Goal: Communication & Community: Connect with others

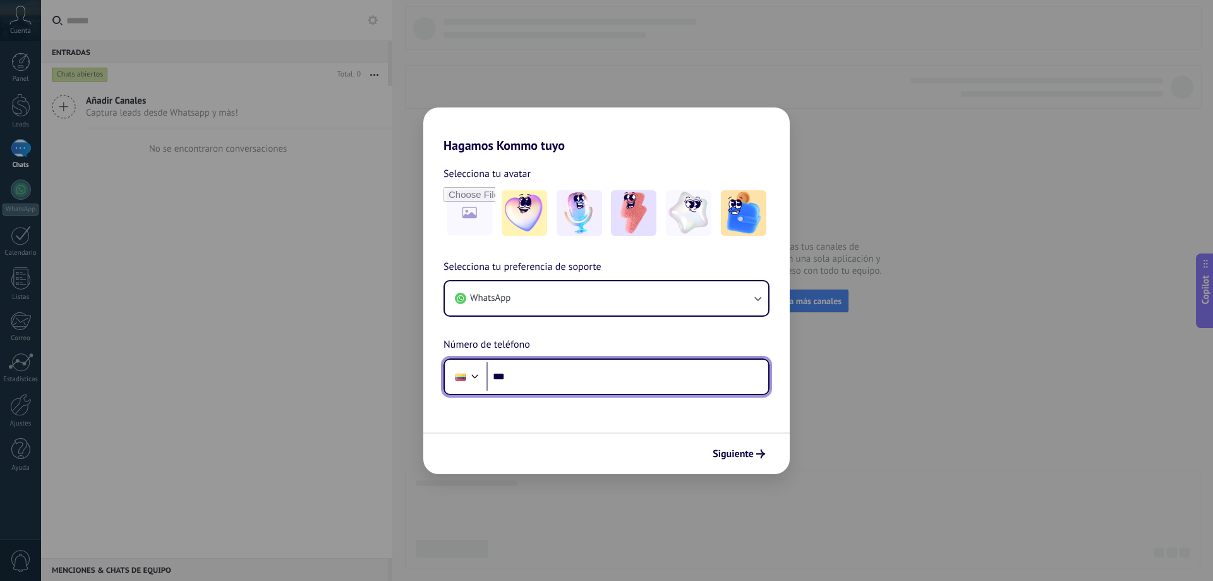
click at [536, 380] on input "***" at bounding box center [628, 376] width 282 height 29
type input "**********"
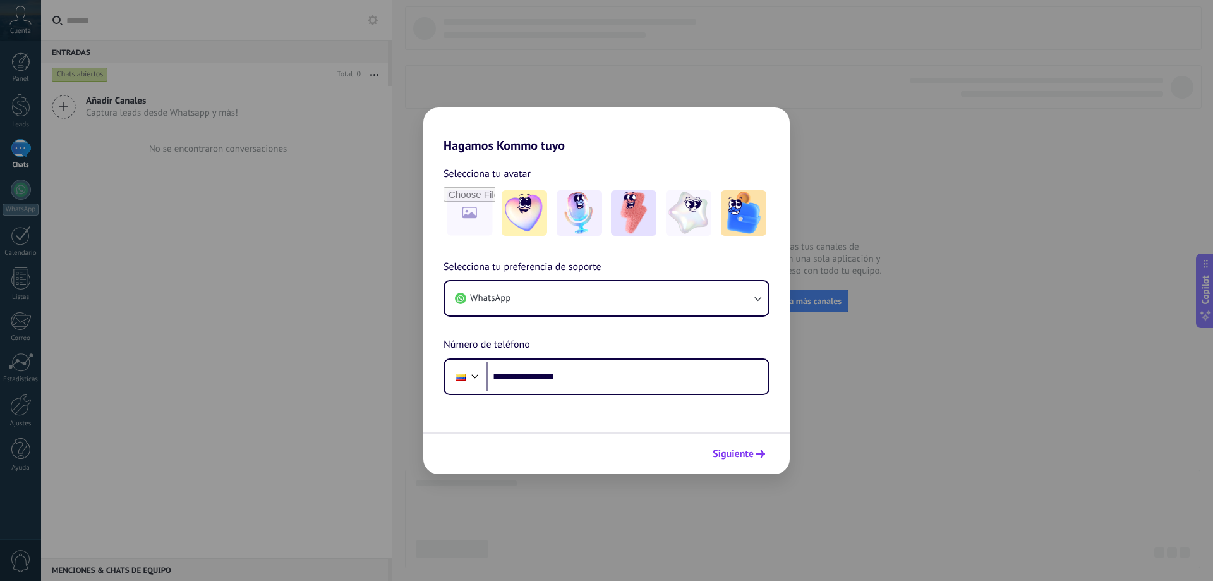
click at [739, 451] on span "Siguiente" at bounding box center [733, 453] width 41 height 9
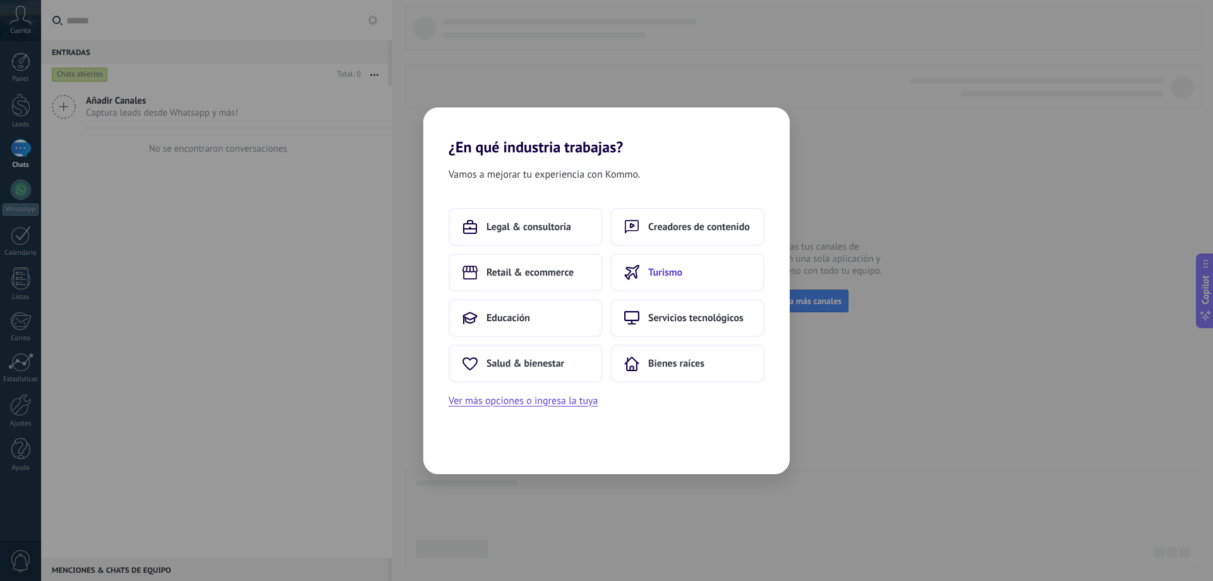
click at [680, 267] on span "Turismo" at bounding box center [665, 272] width 34 height 13
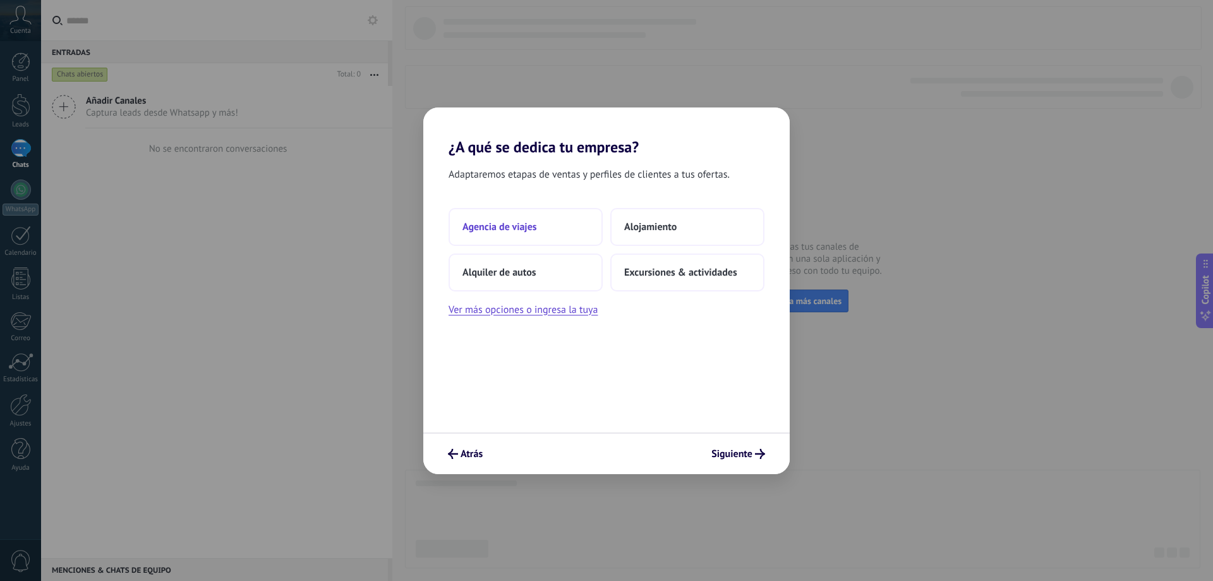
click at [535, 226] on span "Agencia de viajes" at bounding box center [500, 227] width 75 height 13
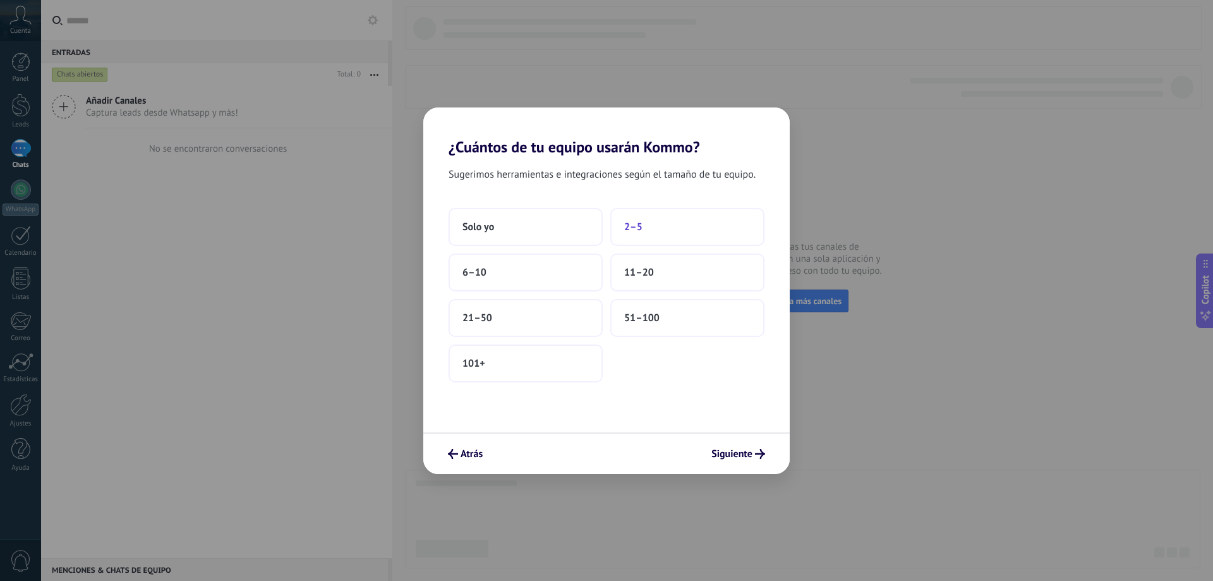
click at [672, 229] on button "2–5" at bounding box center [687, 227] width 154 height 38
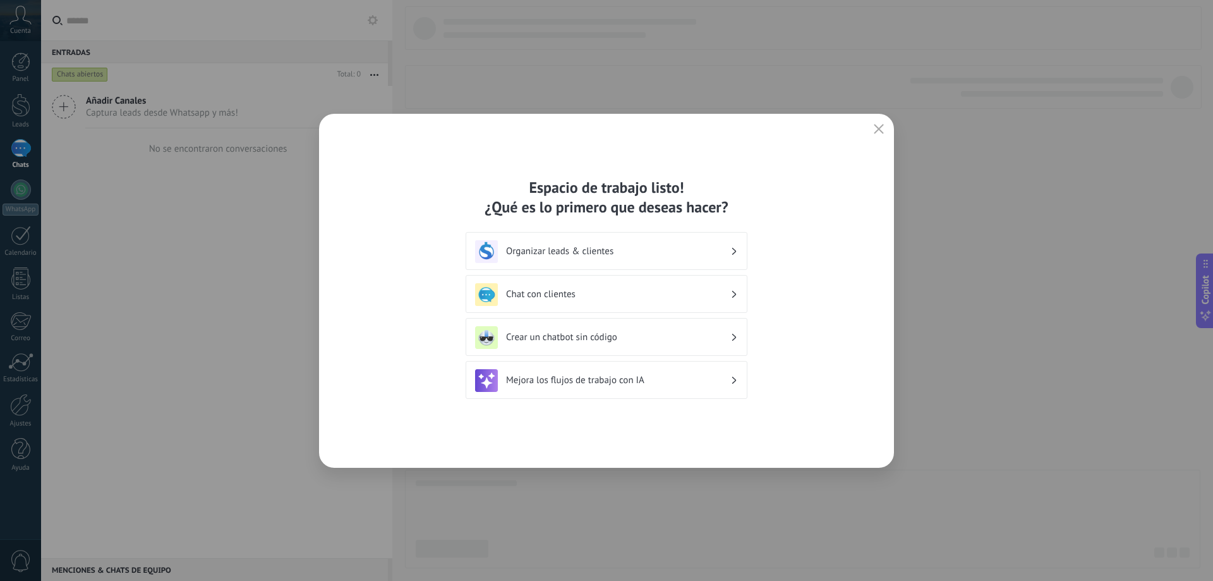
click at [644, 253] on h3 "Organizar leads & clientes" at bounding box center [618, 251] width 224 height 12
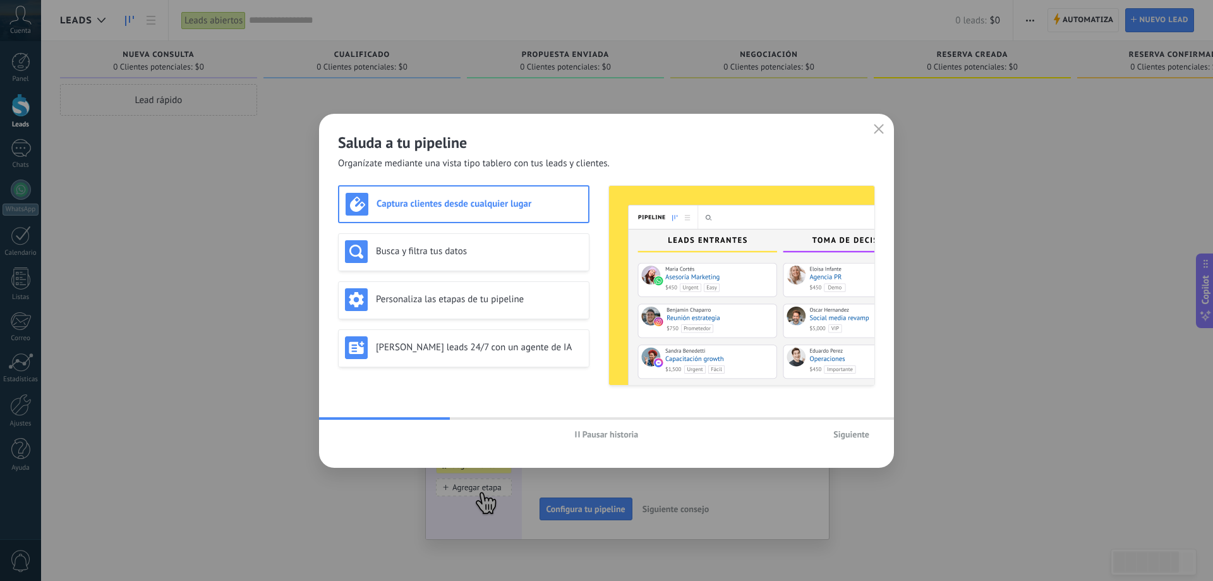
click at [847, 436] on span "Siguiente" at bounding box center [851, 434] width 36 height 9
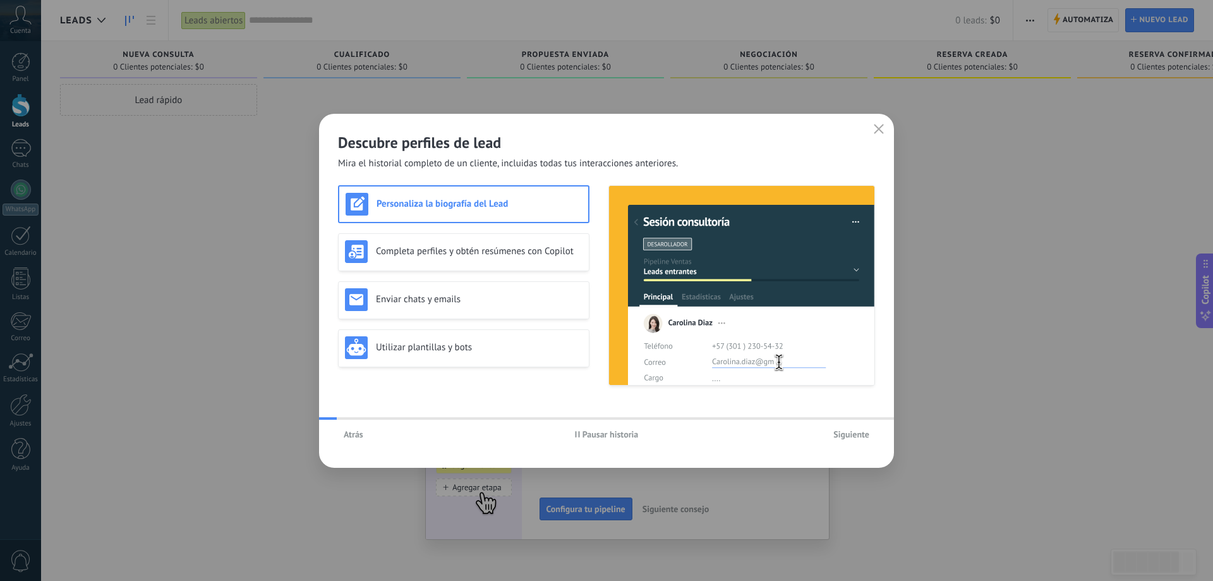
click at [847, 436] on span "Siguiente" at bounding box center [851, 434] width 36 height 9
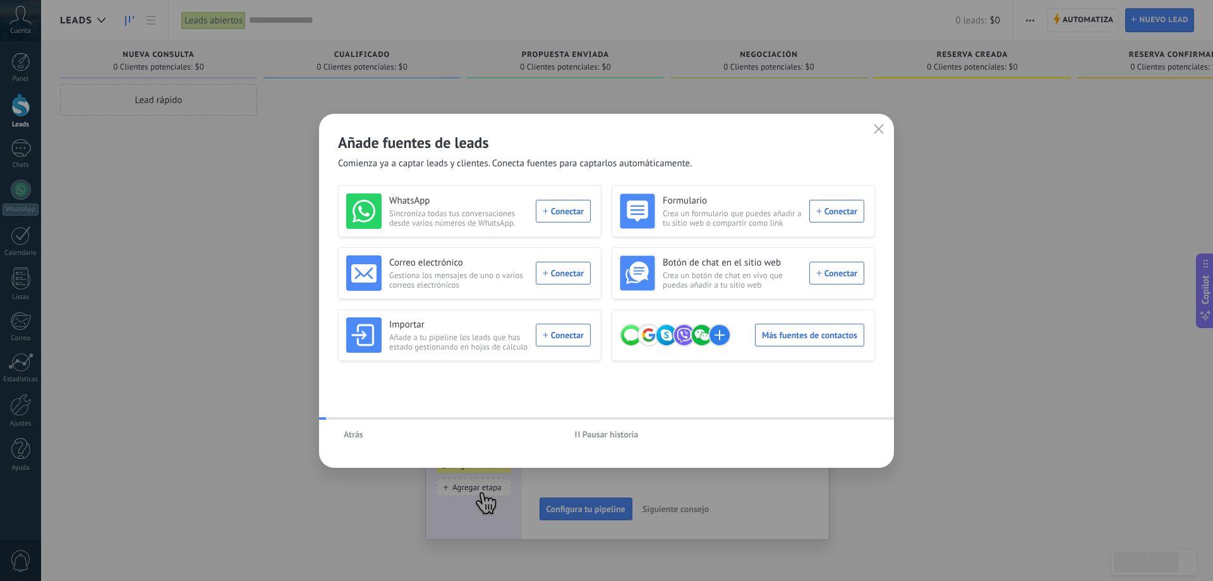
click at [847, 436] on div "Atrás Pausar historia" at bounding box center [606, 434] width 575 height 29
click at [563, 218] on div "WhatsApp Sincroniza todas tus conversaciones desde varios números de WhatsApp. …" at bounding box center [468, 210] width 245 height 35
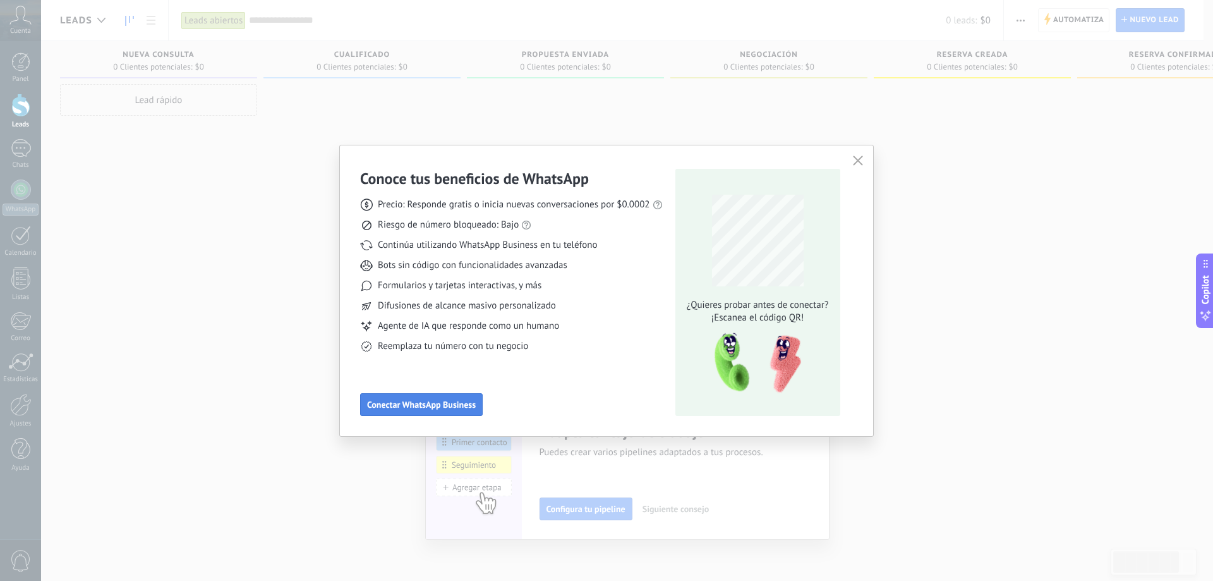
click at [435, 402] on span "Conectar WhatsApp Business" at bounding box center [421, 404] width 109 height 9
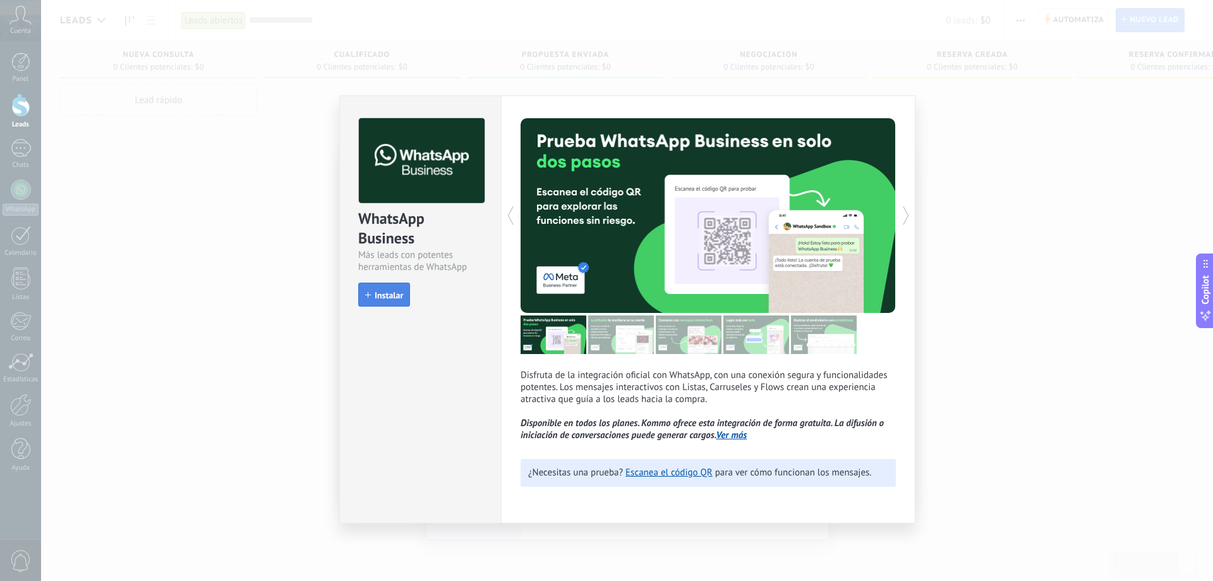
click at [389, 291] on span "Instalar" at bounding box center [389, 295] width 28 height 9
click at [693, 386] on p "Disfruta de la integración oficial con WhatsApp, con una conexión segura y func…" at bounding box center [708, 405] width 375 height 72
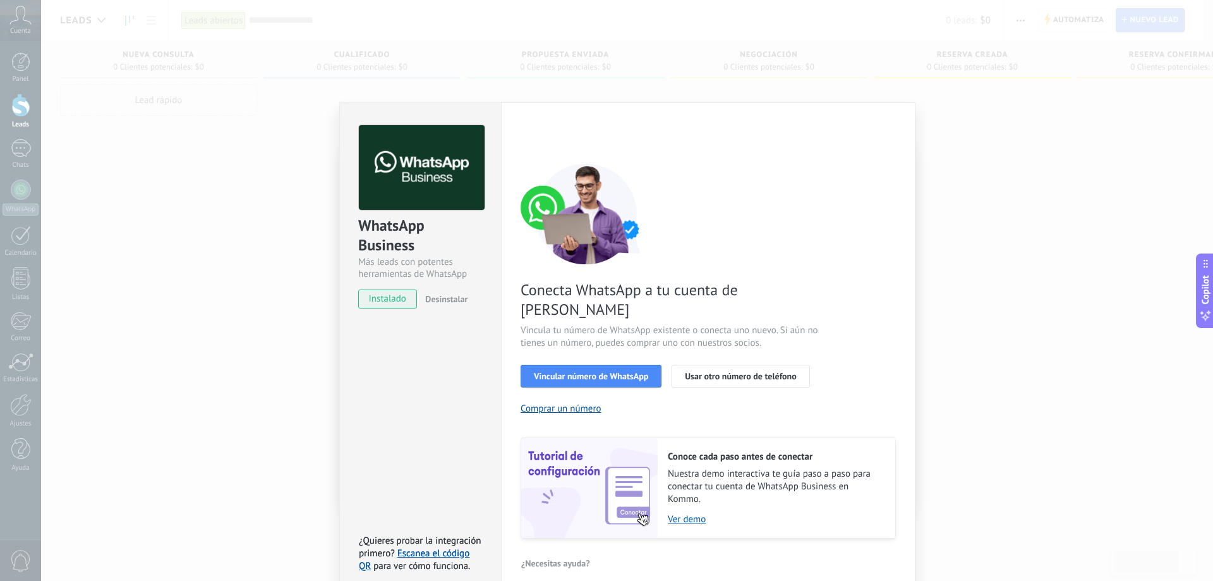
click at [790, 201] on div "Conecta WhatsApp a tu cuenta de Kommo Vincula tu número de WhatsApp existente o…" at bounding box center [708, 350] width 375 height 375
click at [602, 372] on span "Vincular número de WhatsApp" at bounding box center [591, 376] width 114 height 9
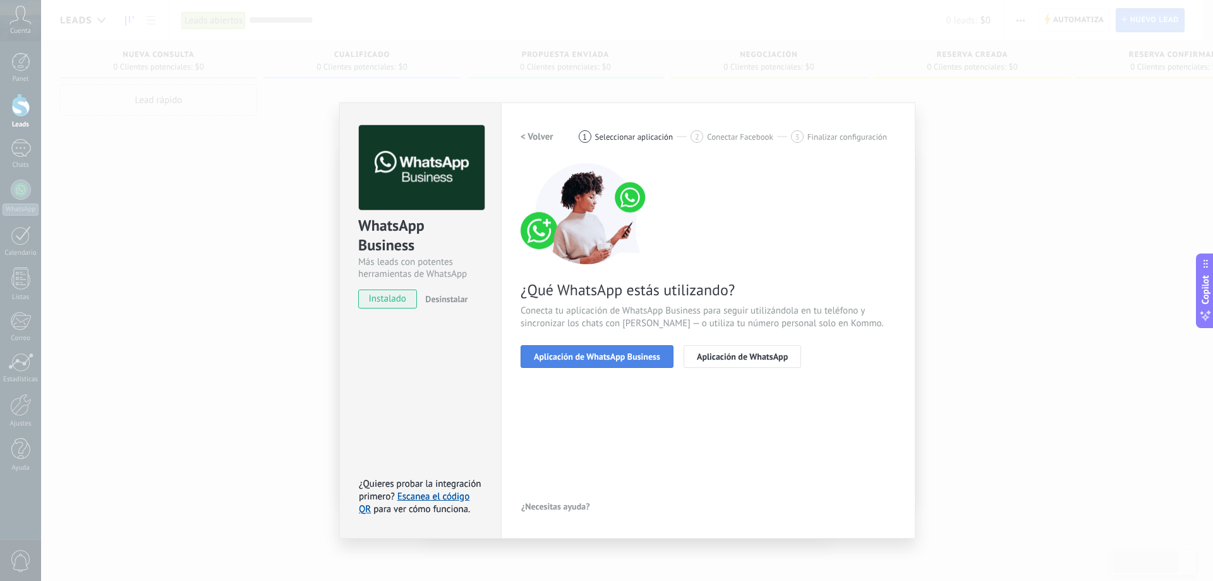
click at [624, 355] on span "Aplicación de WhatsApp Business" at bounding box center [597, 356] width 126 height 9
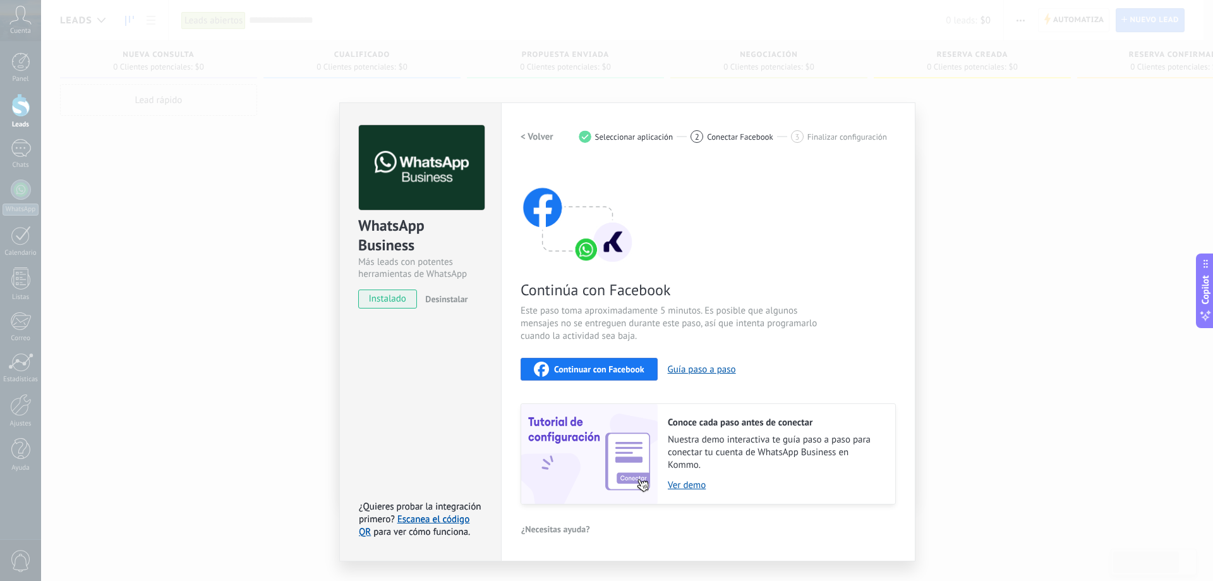
click at [595, 368] on span "Continuar con Facebook" at bounding box center [599, 369] width 90 height 9
click at [692, 235] on div "Continúa con Facebook Este paso toma aproximadamente 5 minutos. Es posible que …" at bounding box center [708, 333] width 375 height 341
click at [602, 367] on span "Continuar con Facebook" at bounding box center [599, 369] width 90 height 9
click at [531, 136] on h2 "< Volver" at bounding box center [537, 137] width 33 height 12
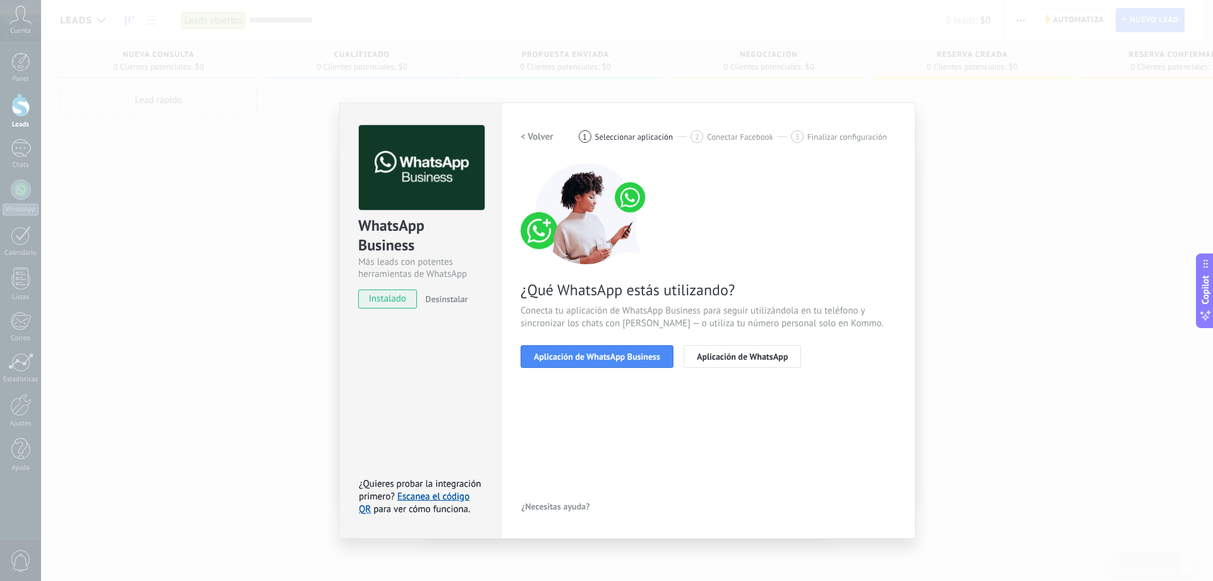
click at [730, 202] on div "¿Qué WhatsApp estás utilizando? Conecta tu aplicación de WhatsApp Business para…" at bounding box center [708, 265] width 375 height 205
click at [623, 354] on span "Aplicación de WhatsApp Business" at bounding box center [597, 356] width 126 height 9
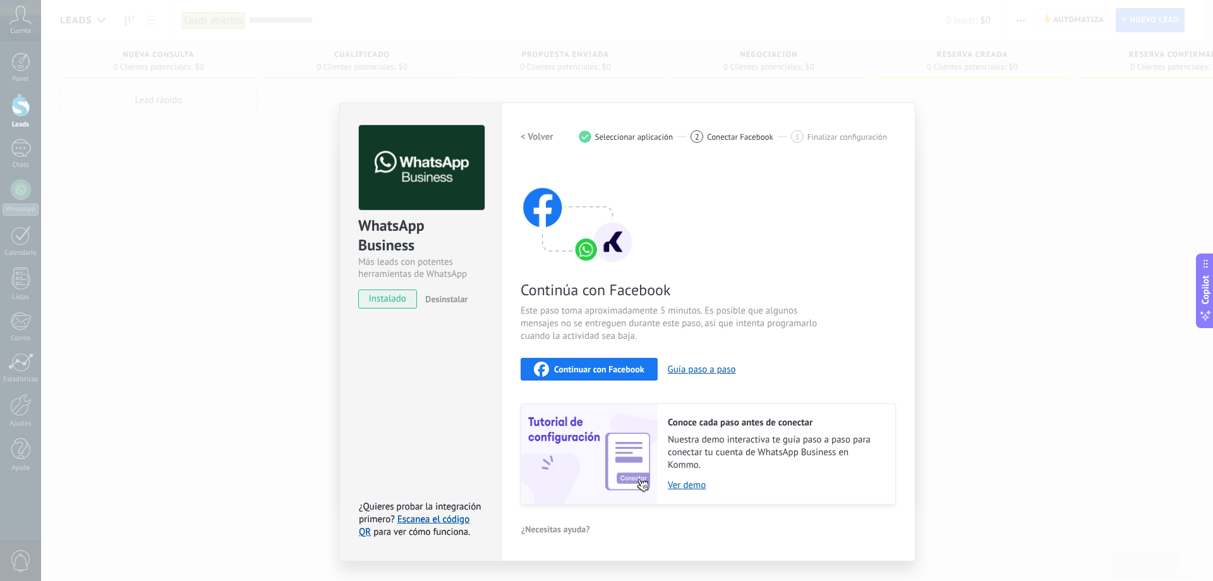
click at [620, 363] on div "Continuar con Facebook" at bounding box center [589, 368] width 111 height 15
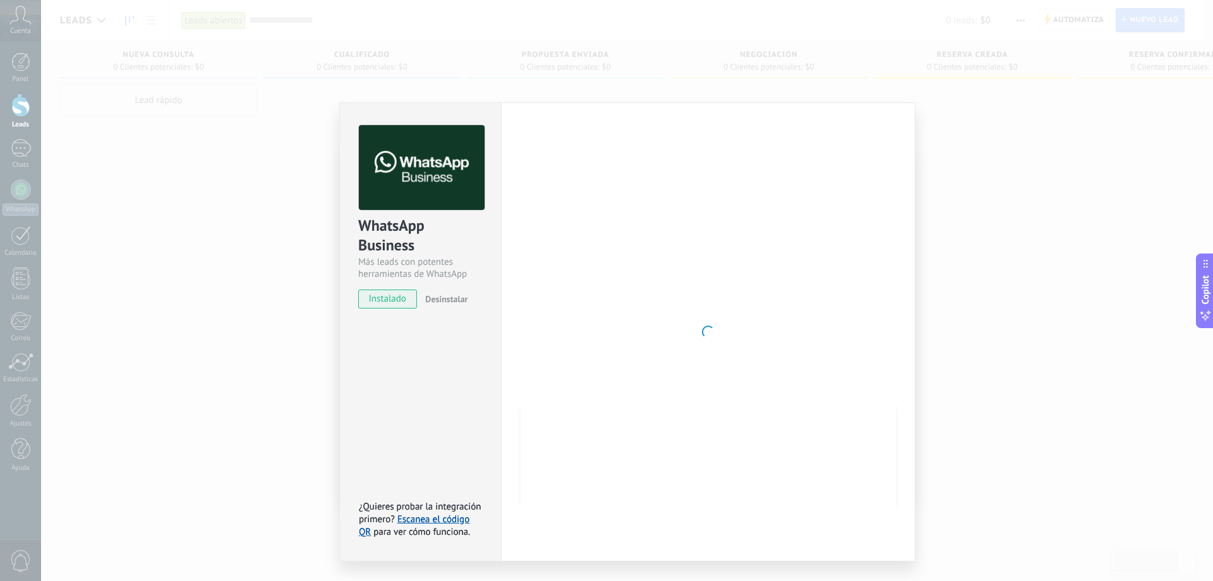
click at [907, 231] on div "Configuraciones Autorizaciones This tab logs the users who have granted integra…" at bounding box center [708, 331] width 414 height 459
drag, startPoint x: 433, startPoint y: 353, endPoint x: 416, endPoint y: 316, distance: 40.4
click at [433, 346] on div "WhatsApp Business Más leads con potentes herramientas de WhatsApp instalado Des…" at bounding box center [420, 331] width 162 height 459
click at [396, 303] on span "instalado" at bounding box center [387, 298] width 57 height 19
click at [421, 374] on div "WhatsApp Business Más leads con potentes herramientas de WhatsApp instalado Des…" at bounding box center [420, 331] width 162 height 459
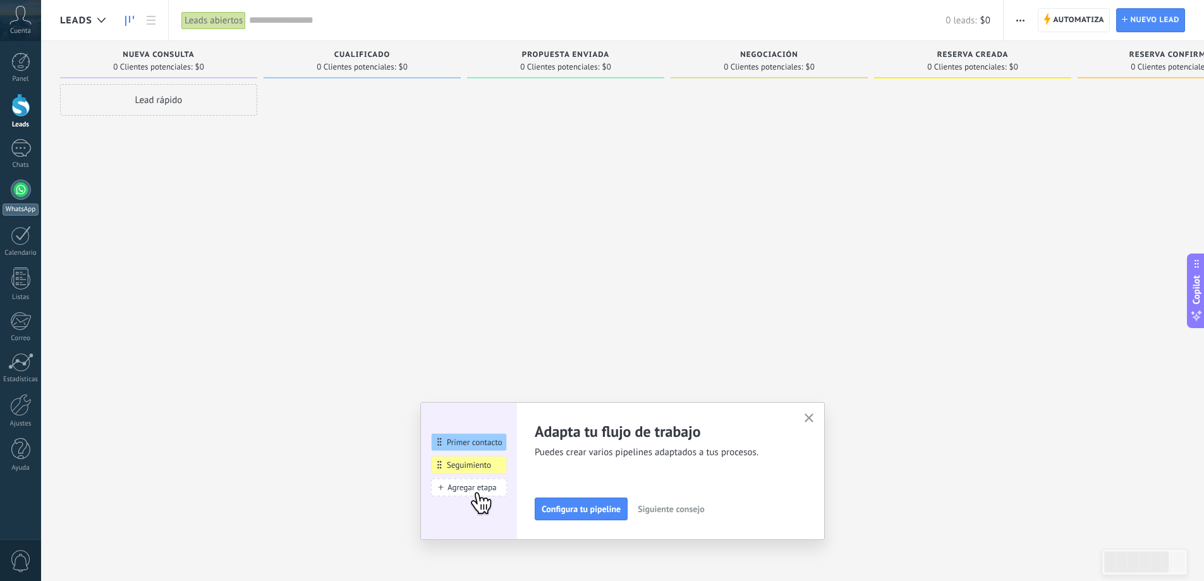
click at [21, 192] on div at bounding box center [21, 189] width 20 height 20
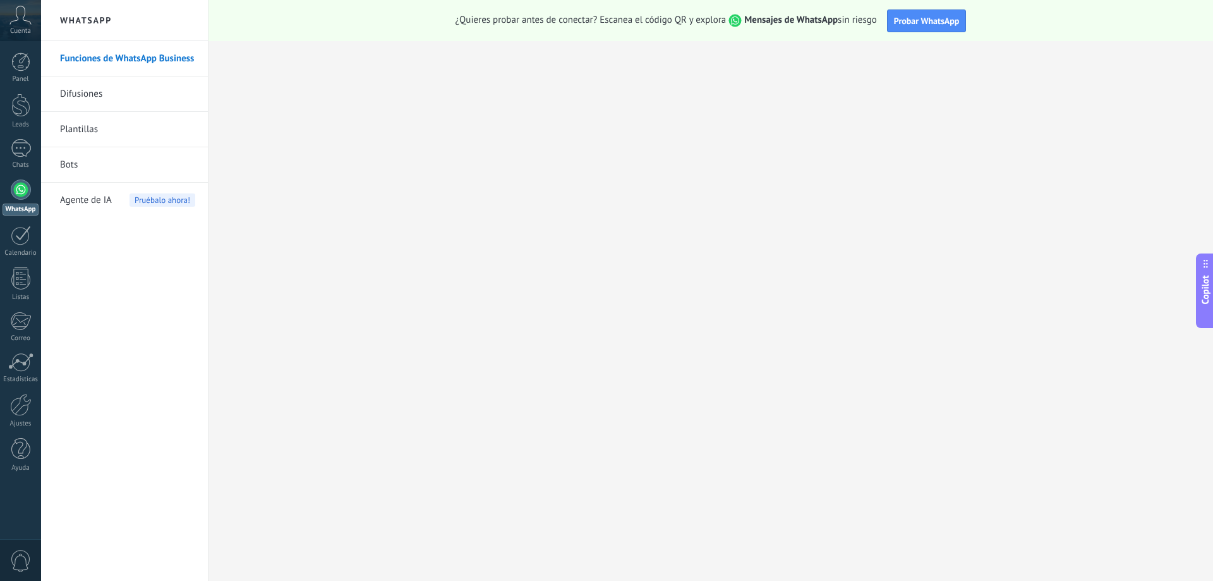
click at [921, 21] on span "Probar WhatsApp" at bounding box center [927, 20] width 66 height 11
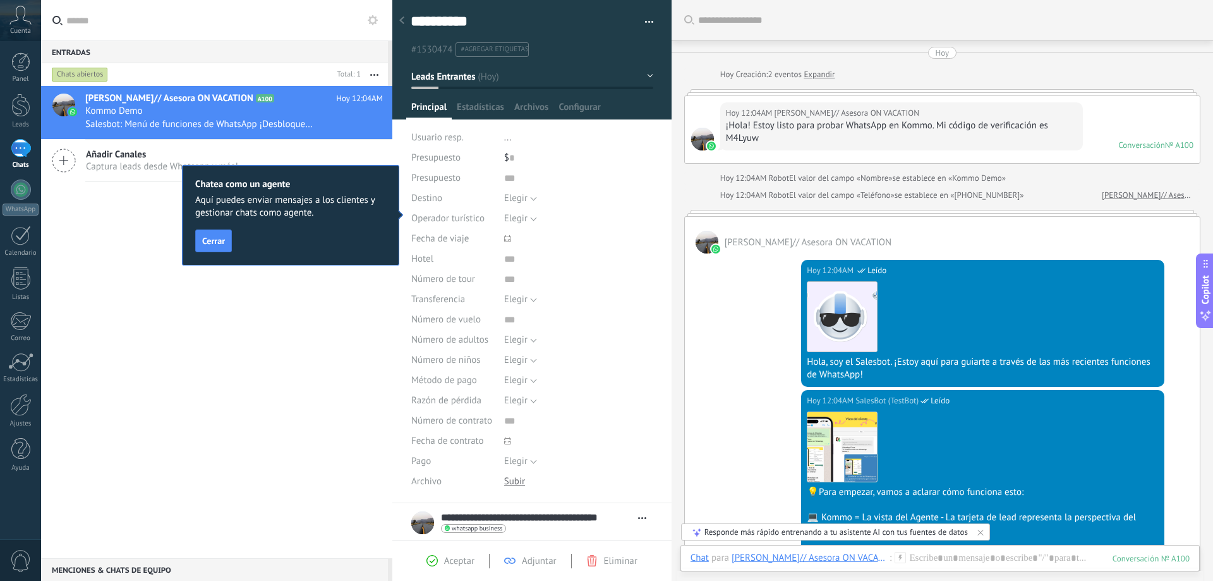
scroll to position [19, 0]
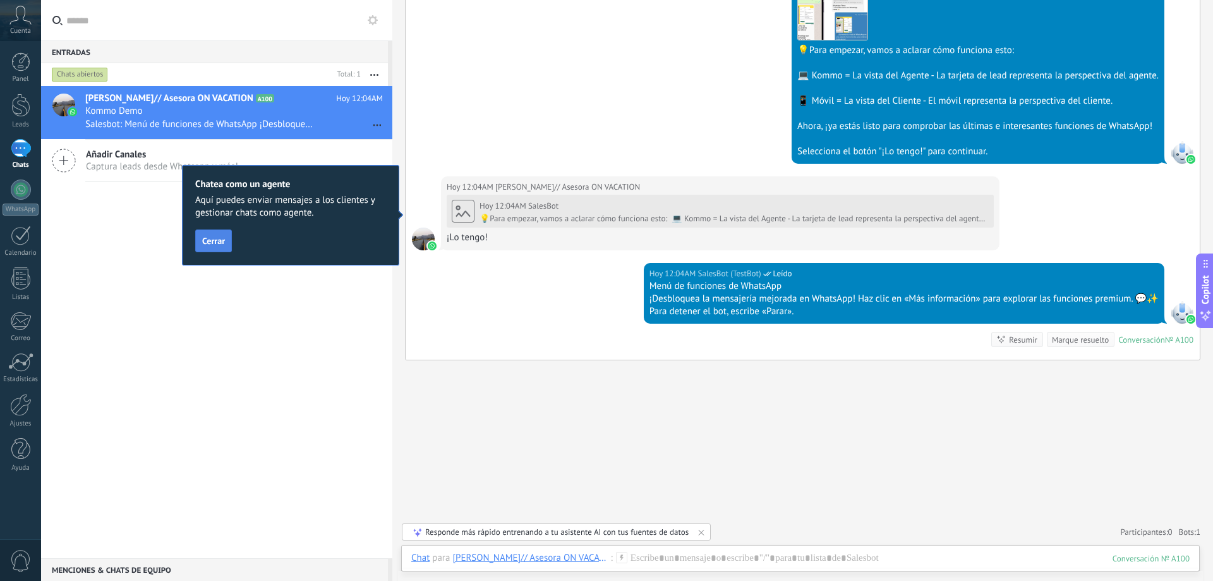
click at [217, 241] on span "Cerrar" at bounding box center [213, 240] width 23 height 9
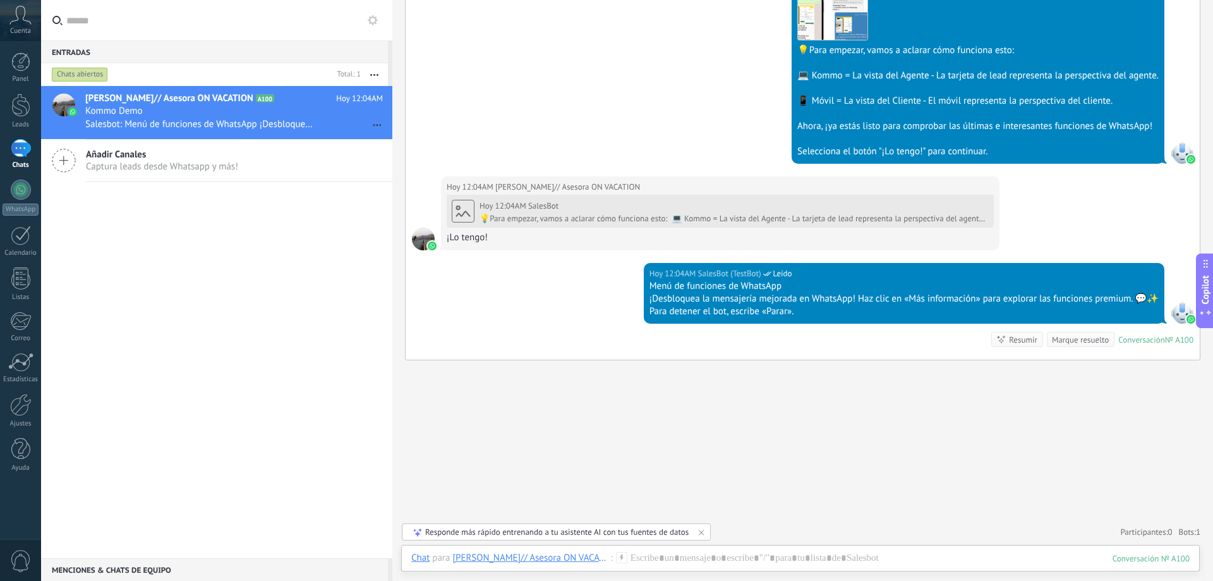
click at [666, 463] on div "Buscar Carga más [PERSON_NAME] Creación: 2 eventos Expandir Hoy 12:04AM [PERSON…" at bounding box center [802, 82] width 821 height 997
click at [21, 294] on div "Listas" at bounding box center [21, 297] width 37 height 8
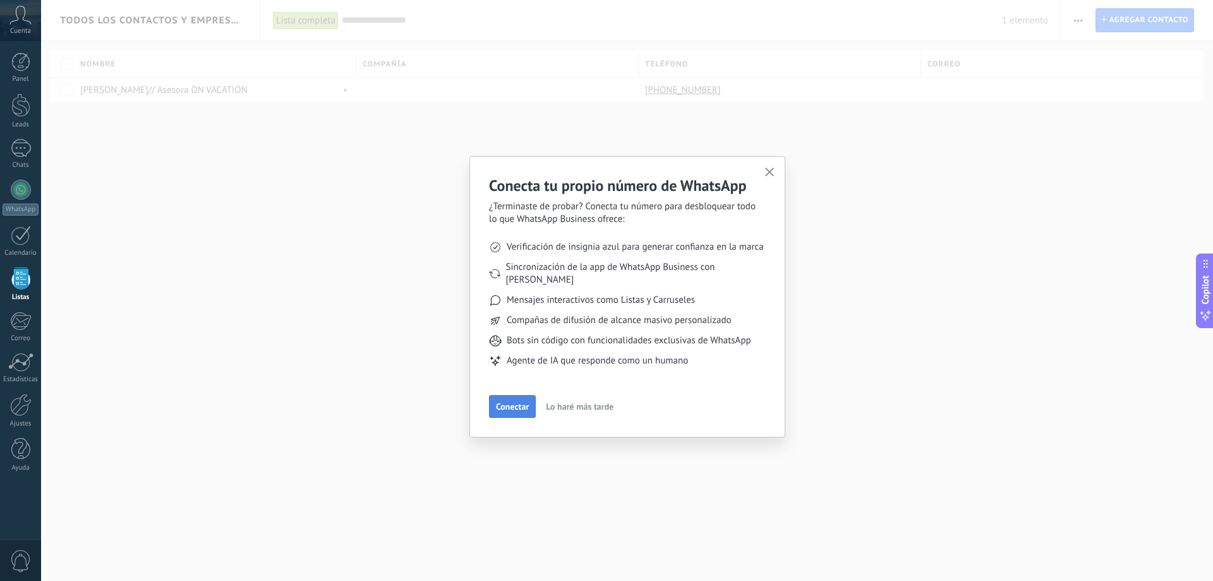
click at [519, 402] on span "Conectar" at bounding box center [512, 406] width 33 height 9
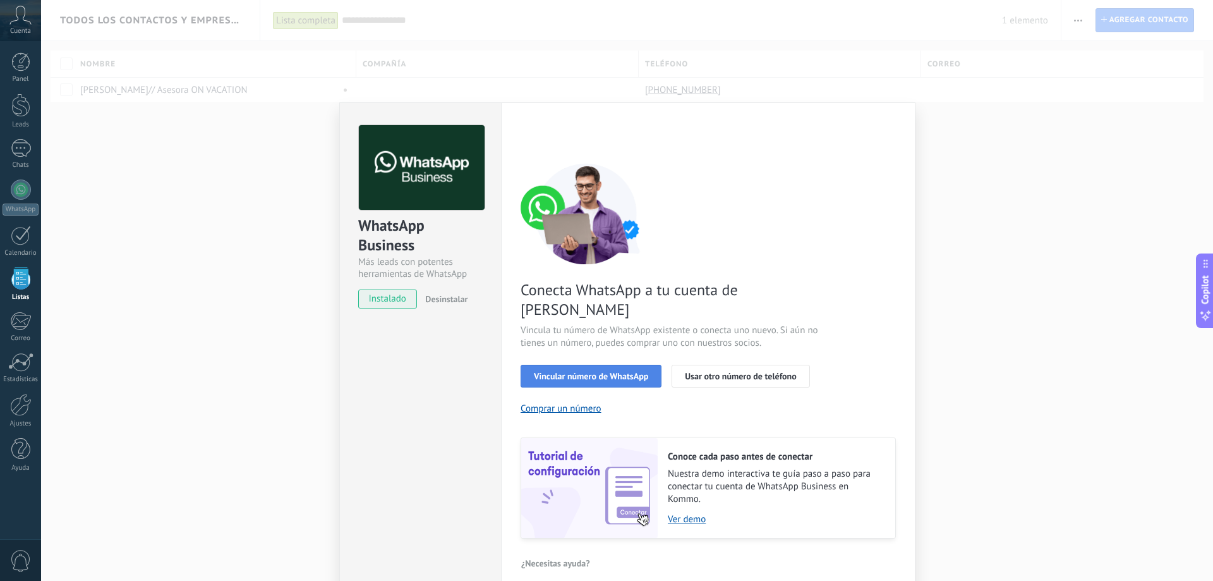
click at [590, 372] on span "Vincular número de WhatsApp" at bounding box center [591, 376] width 114 height 9
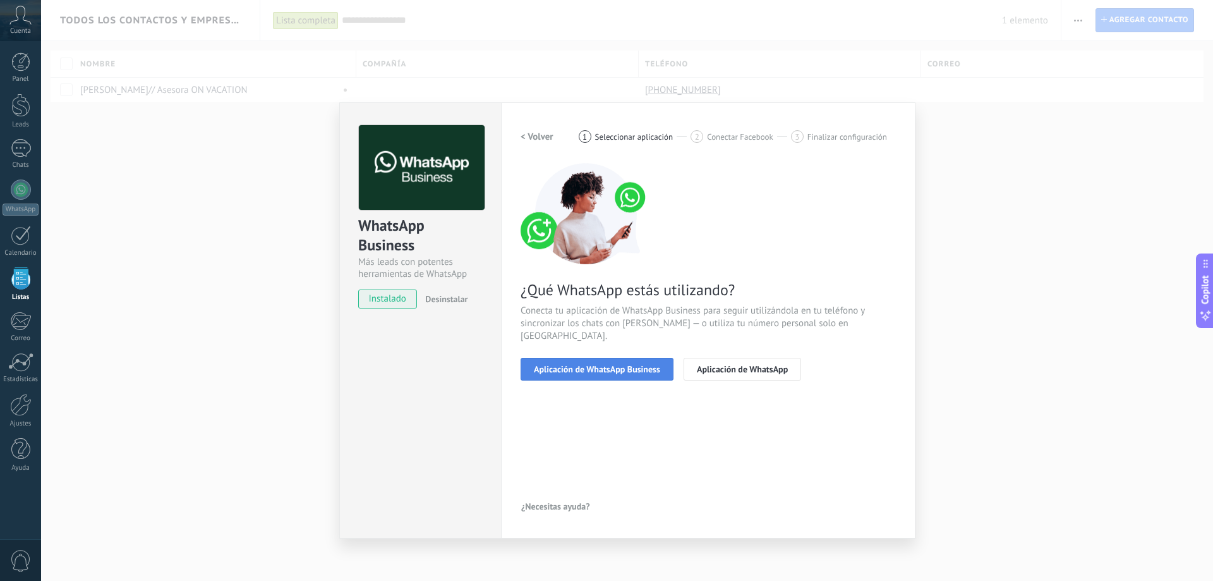
click at [589, 365] on span "Aplicación de WhatsApp Business" at bounding box center [597, 369] width 126 height 9
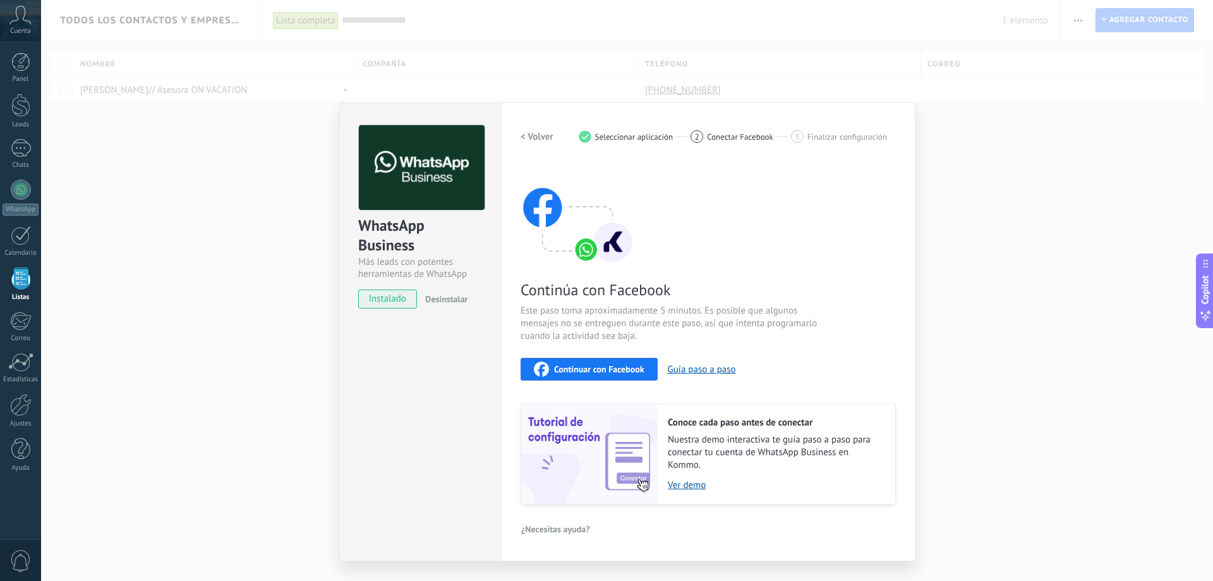
click at [581, 365] on span "Continuar con Facebook" at bounding box center [599, 369] width 90 height 9
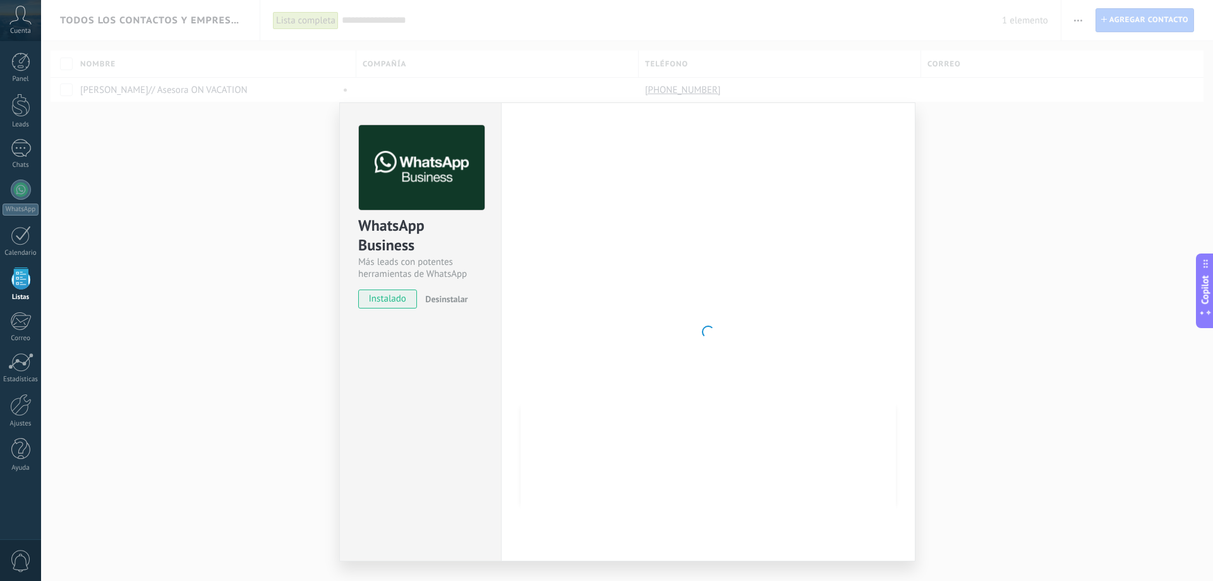
click at [955, 250] on div "WhatsApp Business Más leads con potentes herramientas de WhatsApp instalado Des…" at bounding box center [627, 290] width 1172 height 581
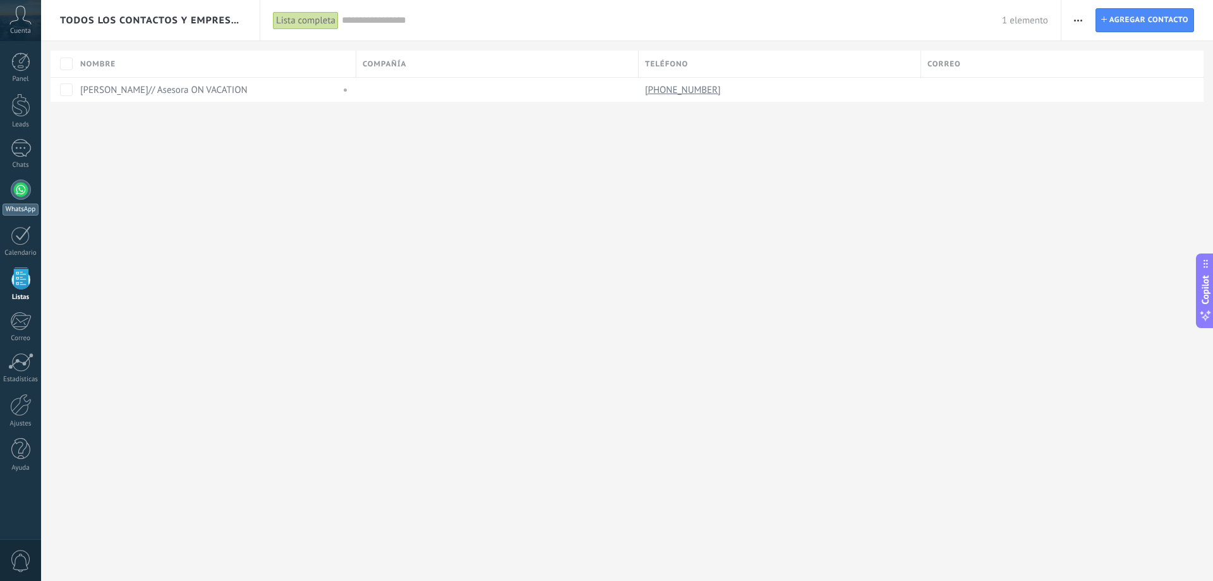
click at [36, 194] on body ".abccls-1,.abccls-2{fill-rule:evenodd}.abccls-2{fill:#fff} .abfcls-1{fill:none}…" at bounding box center [606, 290] width 1213 height 581
click at [29, 190] on div at bounding box center [21, 189] width 20 height 20
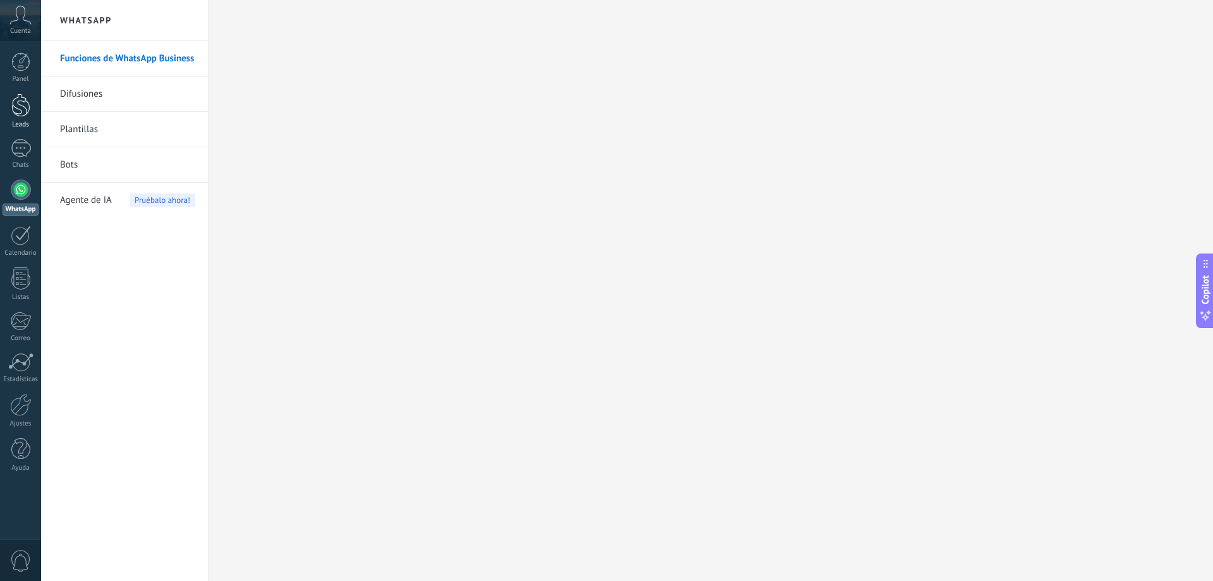
click at [27, 110] on div at bounding box center [20, 105] width 19 height 23
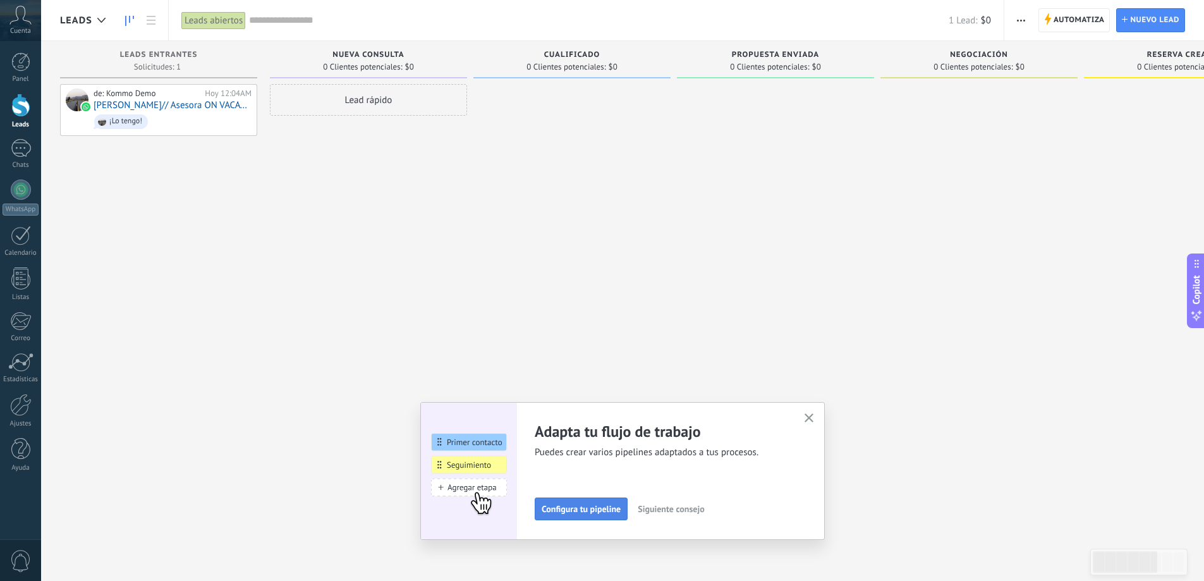
click at [596, 510] on span "Configura tu pipeline" at bounding box center [580, 508] width 79 height 9
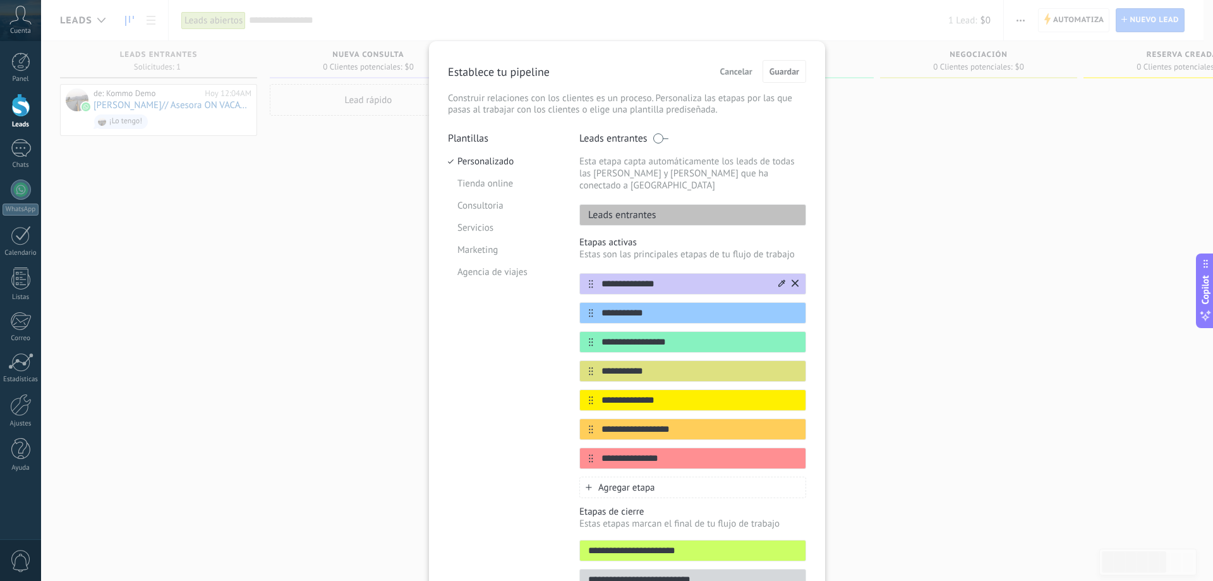
drag, startPoint x: 677, startPoint y: 271, endPoint x: 598, endPoint y: 267, distance: 79.7
click at [598, 277] on input "**********" at bounding box center [684, 283] width 183 height 13
type input "**********"
drag, startPoint x: 687, startPoint y: 445, endPoint x: 565, endPoint y: 442, distance: 122.6
click at [565, 442] on div "**********" at bounding box center [627, 365] width 358 height 466
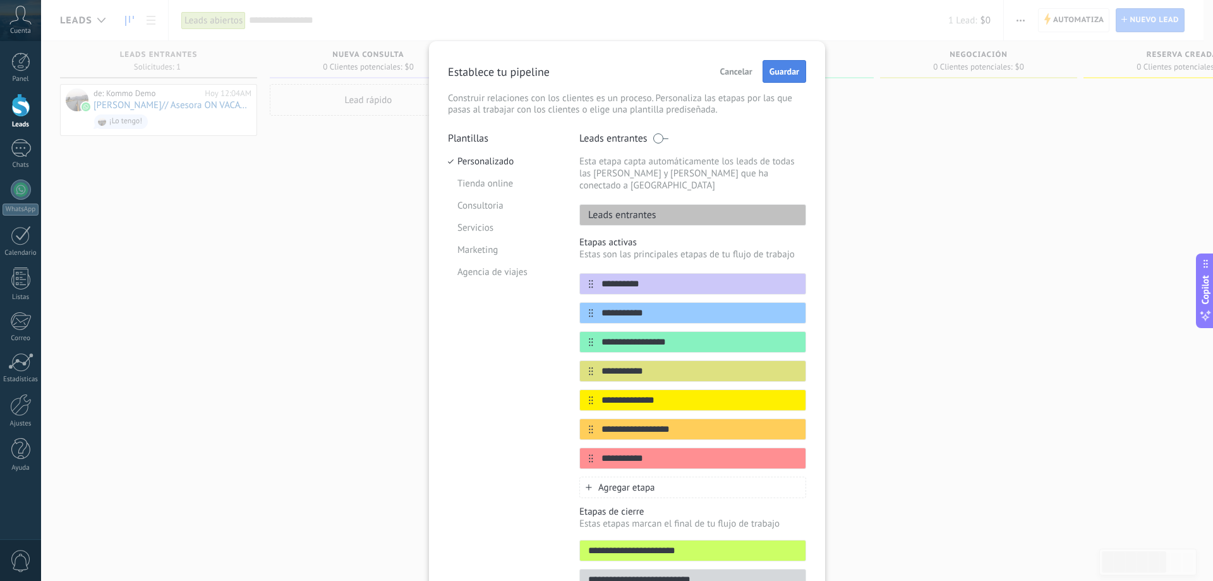
type input "**********"
click at [782, 70] on span "Guardar" at bounding box center [785, 71] width 30 height 9
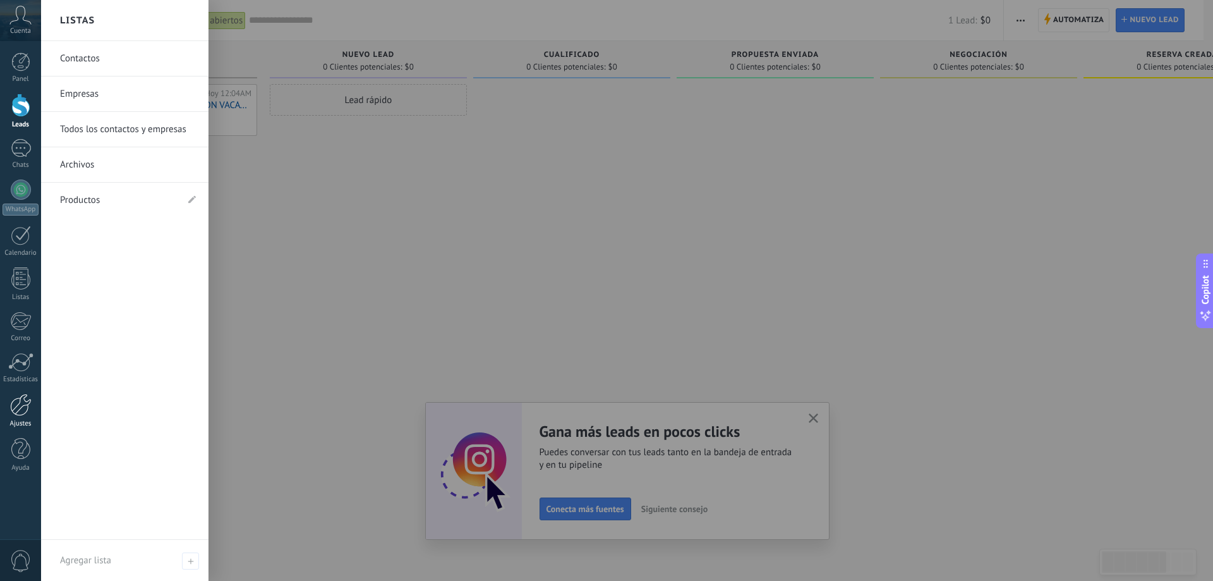
click at [28, 411] on div at bounding box center [20, 405] width 21 height 22
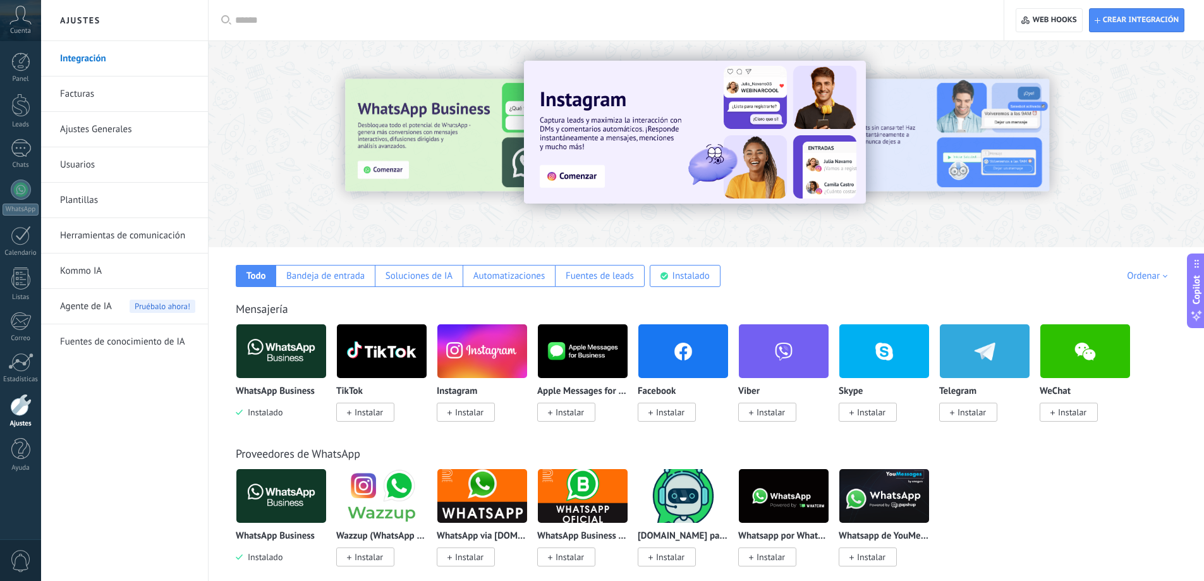
click at [339, 21] on input "text" at bounding box center [610, 20] width 751 height 13
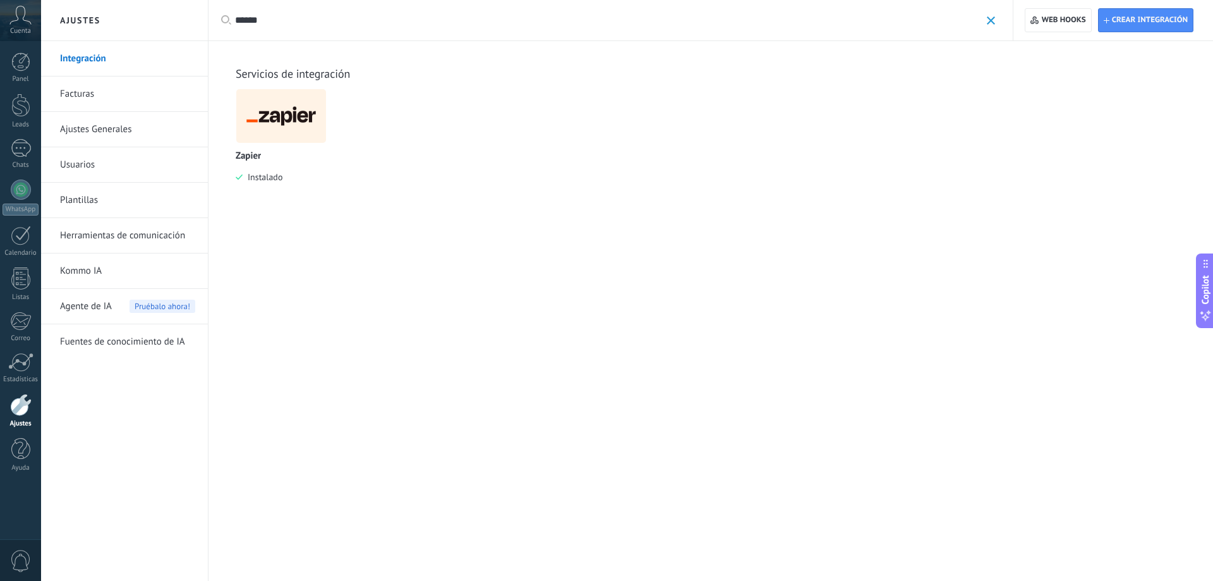
type input "******"
click at [296, 107] on img at bounding box center [281, 115] width 90 height 61
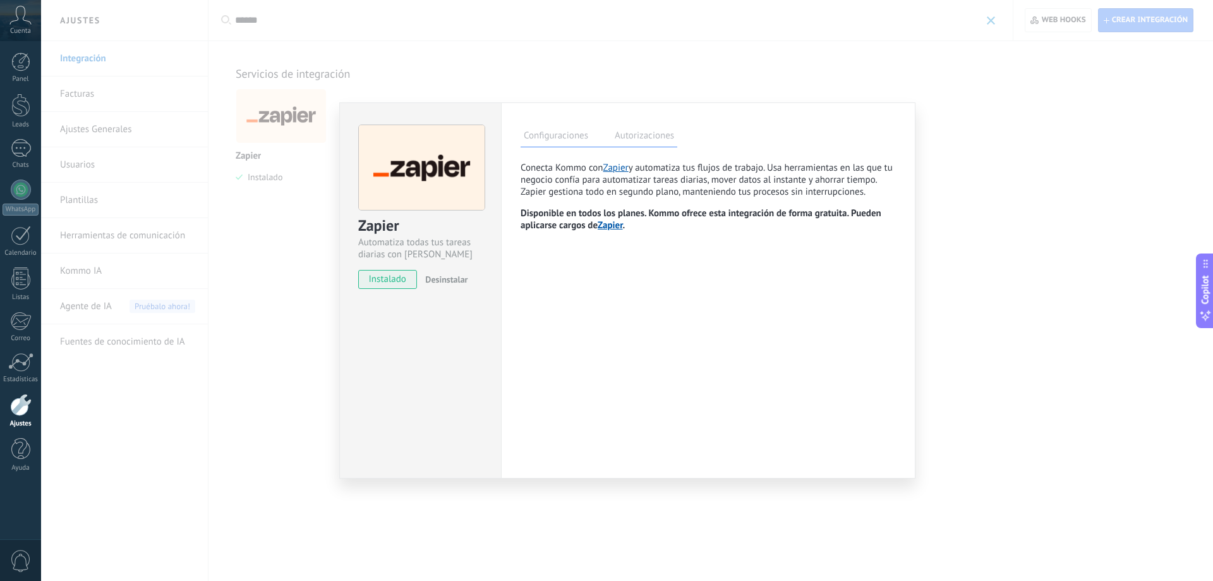
click at [969, 171] on div "Zapier Automatiza todas tus tareas diarias con Zapier instalado Desinstalar Con…" at bounding box center [627, 290] width 1172 height 581
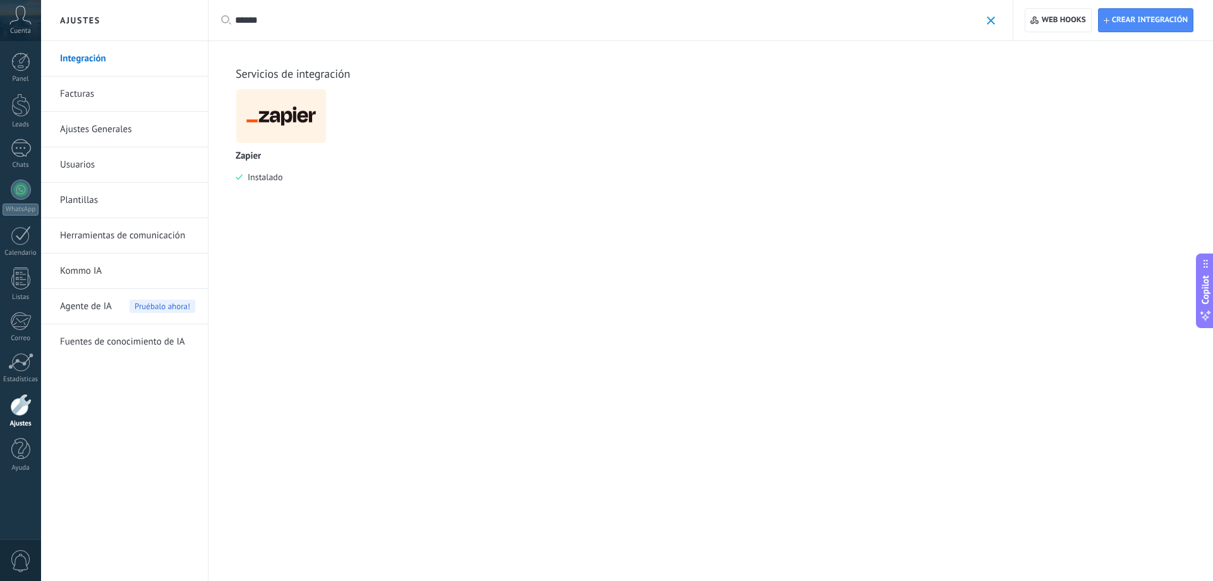
click at [94, 123] on link "Ajustes Generales" at bounding box center [127, 129] width 135 height 35
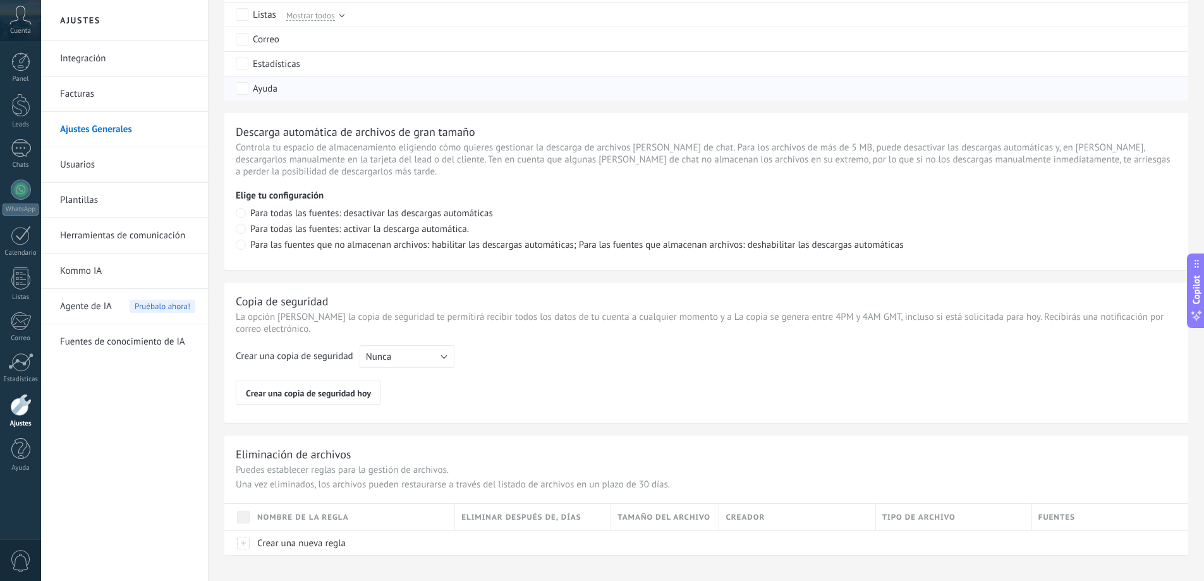
scroll to position [799, 0]
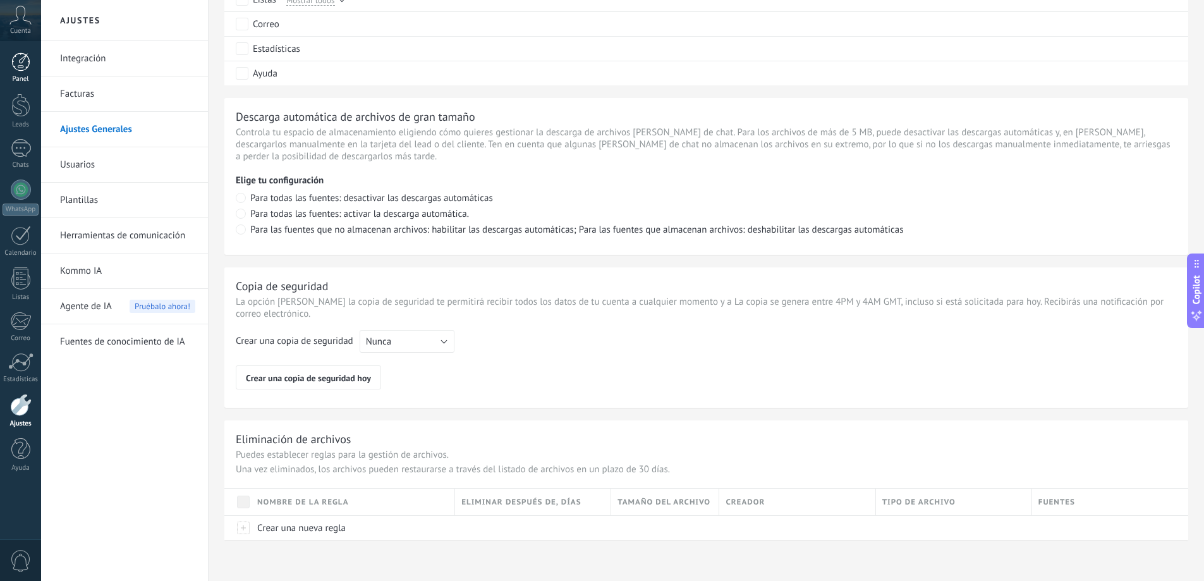
click at [15, 60] on div at bounding box center [20, 61] width 19 height 19
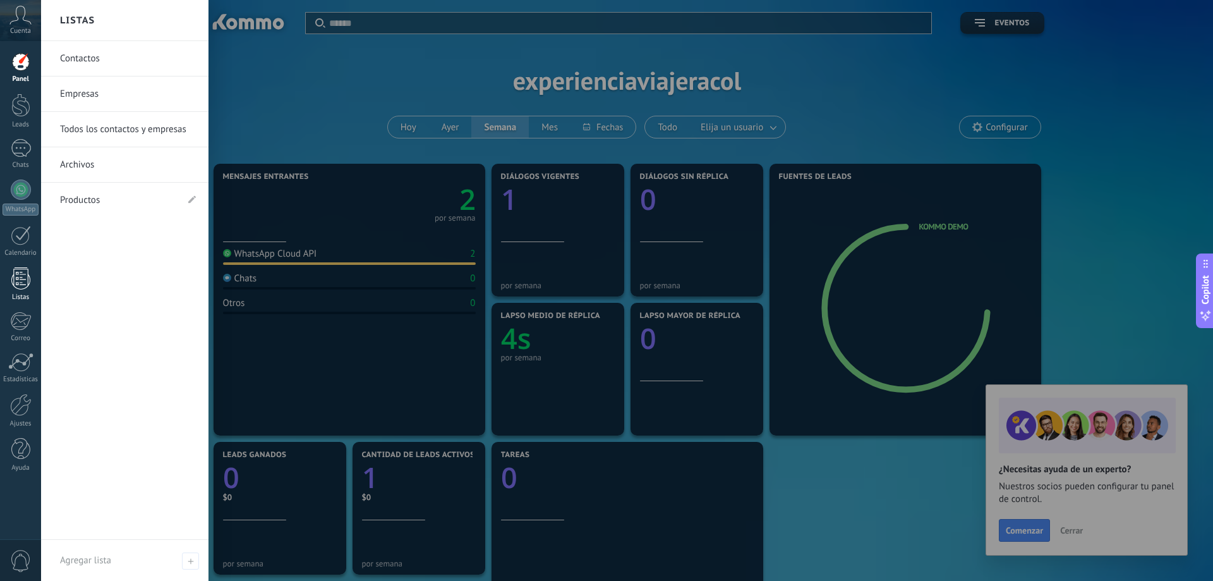
click at [23, 284] on div at bounding box center [20, 278] width 19 height 22
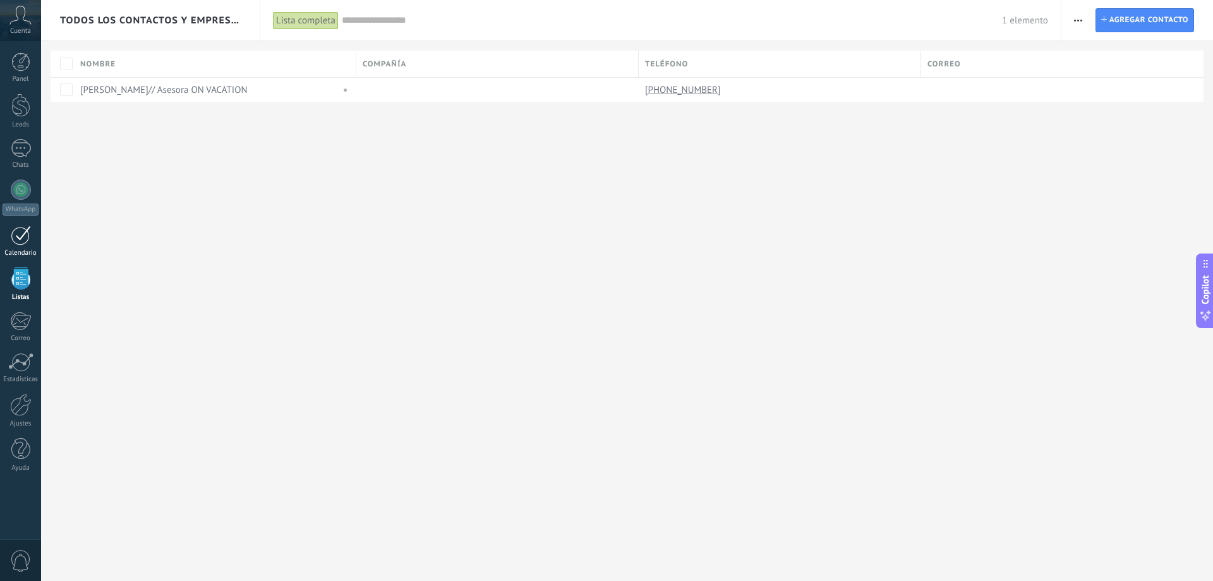
click at [30, 239] on div at bounding box center [21, 236] width 20 height 20
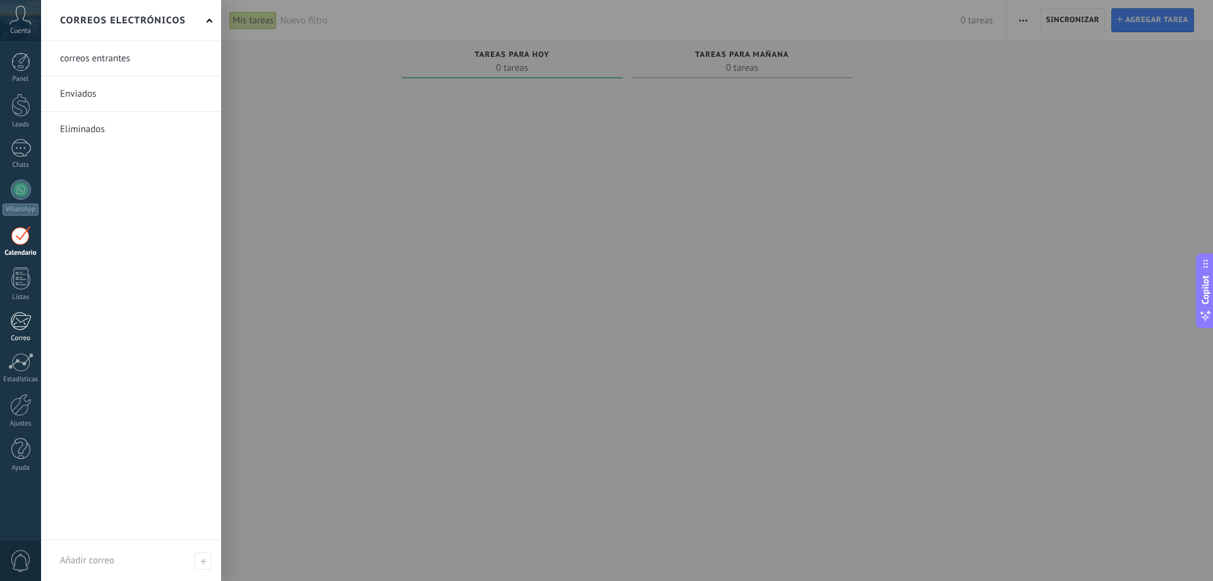
click at [27, 322] on div at bounding box center [20, 321] width 21 height 19
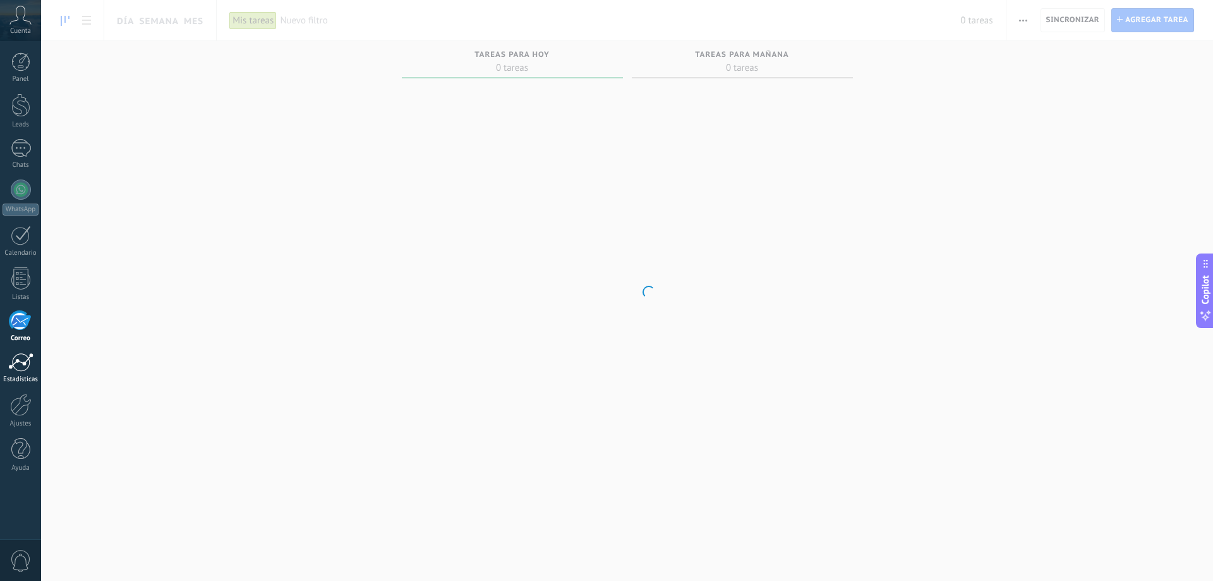
click at [28, 363] on div at bounding box center [20, 362] width 25 height 19
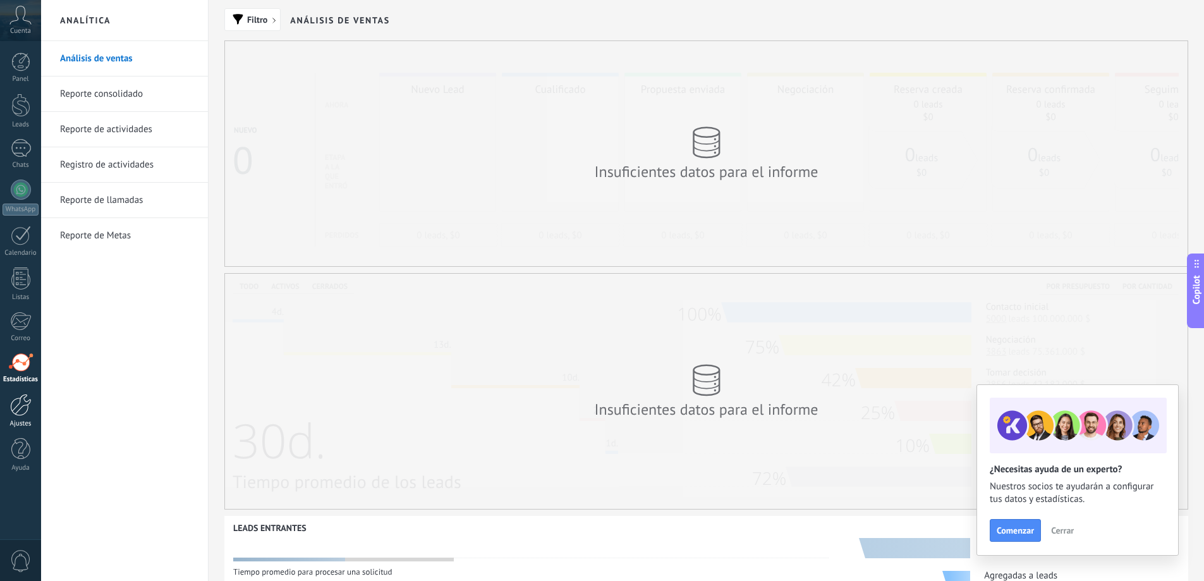
click at [26, 404] on div at bounding box center [20, 405] width 21 height 22
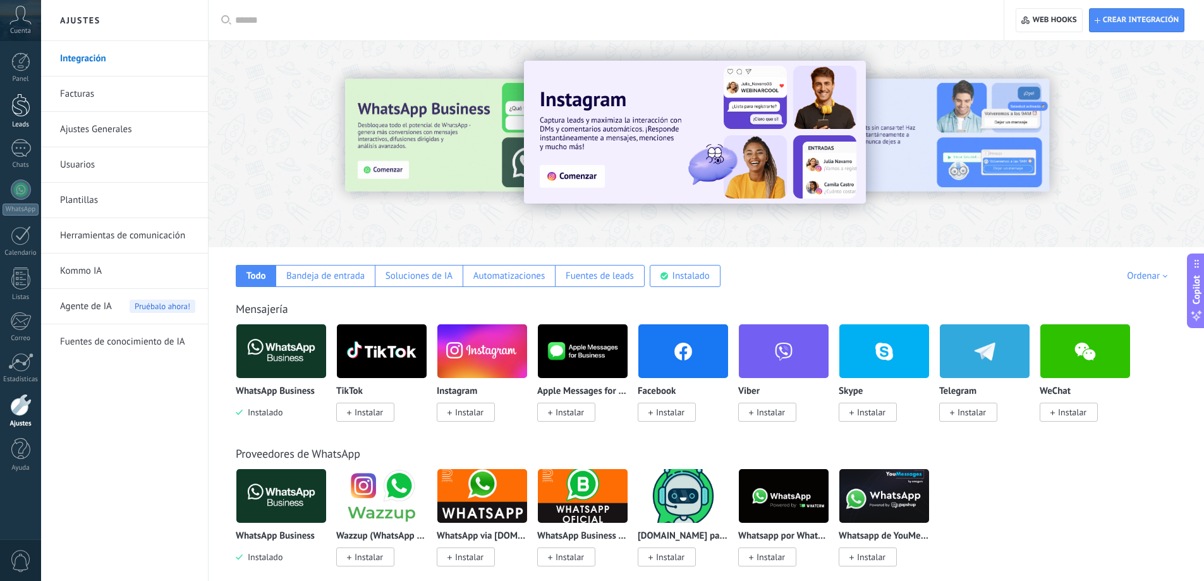
click at [23, 117] on link "Leads" at bounding box center [20, 111] width 41 height 35
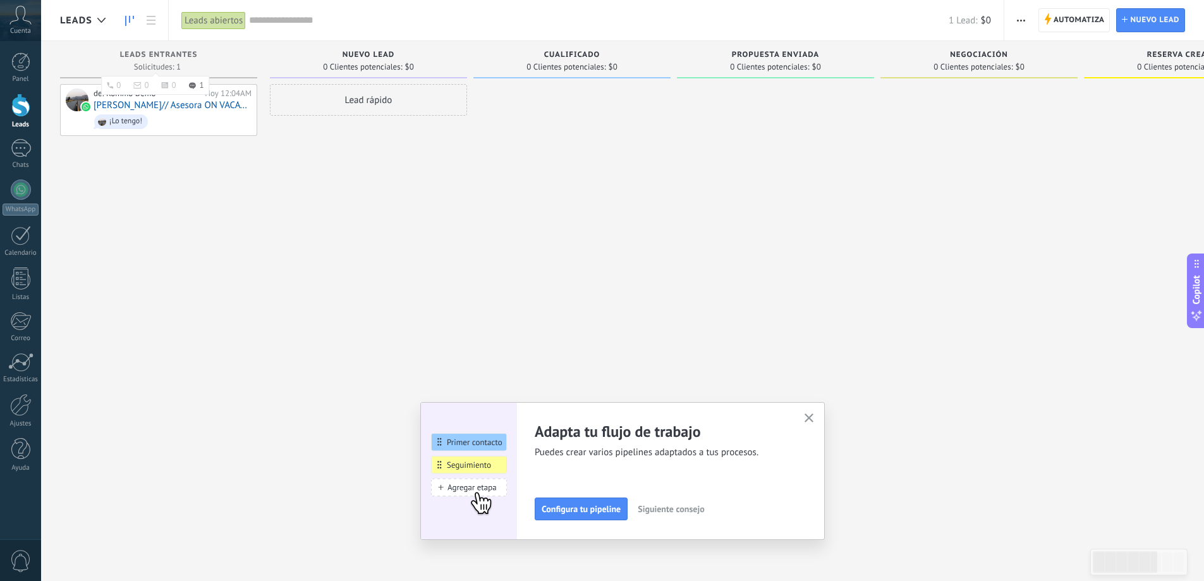
click at [162, 52] on span "Leads Entrantes" at bounding box center [159, 55] width 78 height 9
click at [234, 218] on div "de: Kommo Demo Hoy 12:04AM [PERSON_NAME]// Asesora ON VACATION ¡Lo tengo!" at bounding box center [158, 292] width 197 height 416
click at [686, 507] on span "Siguiente consejo" at bounding box center [671, 508] width 66 height 9
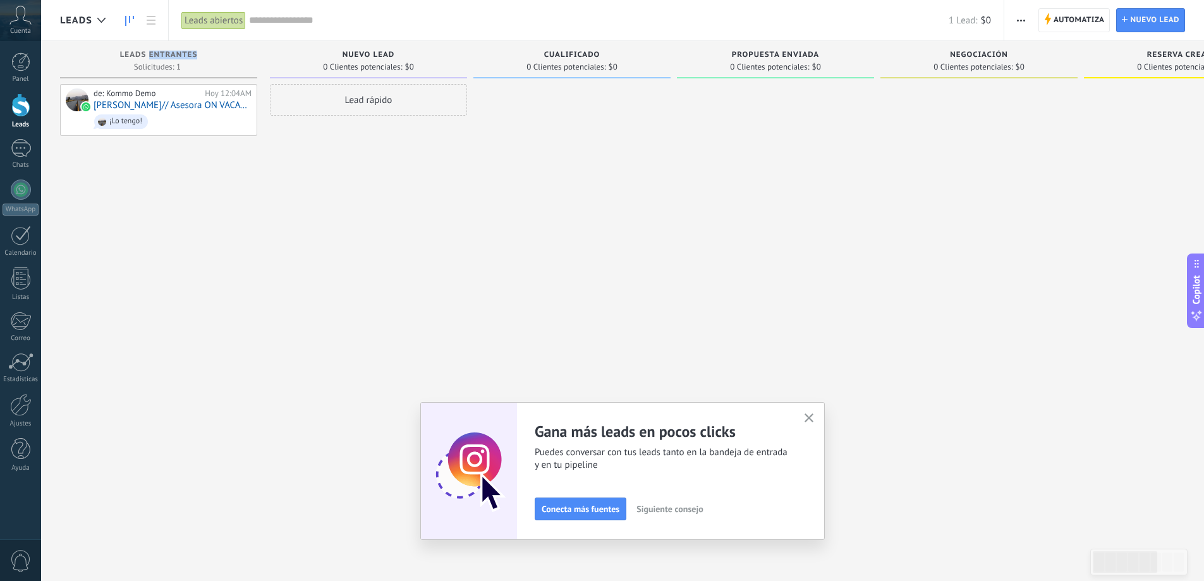
click at [686, 507] on span "Siguiente consejo" at bounding box center [669, 508] width 66 height 9
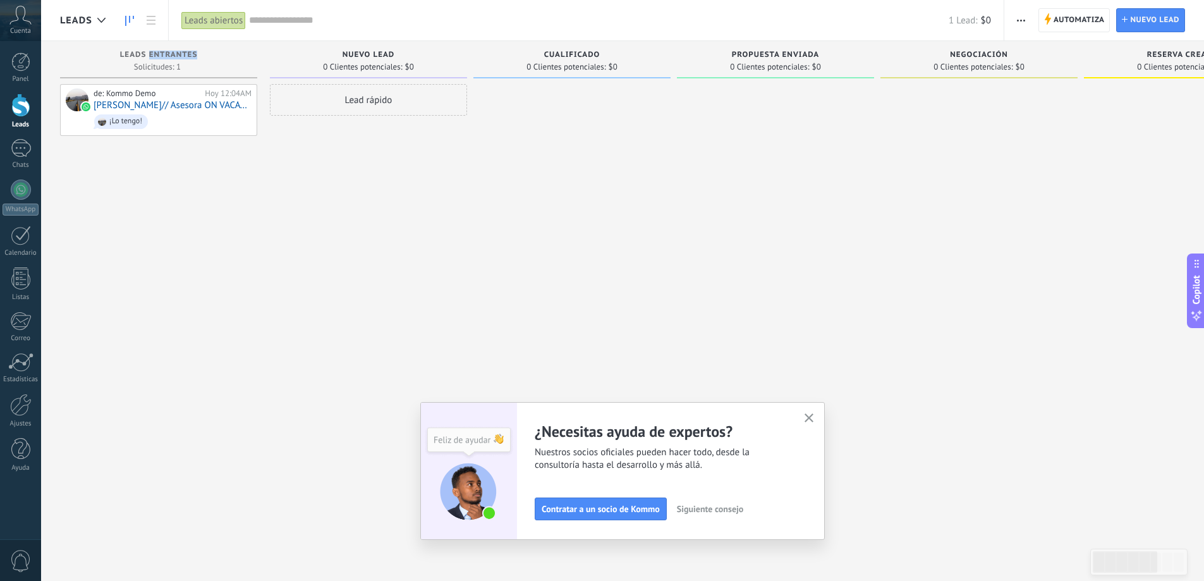
click at [721, 513] on span "Siguiente consejo" at bounding box center [710, 508] width 66 height 9
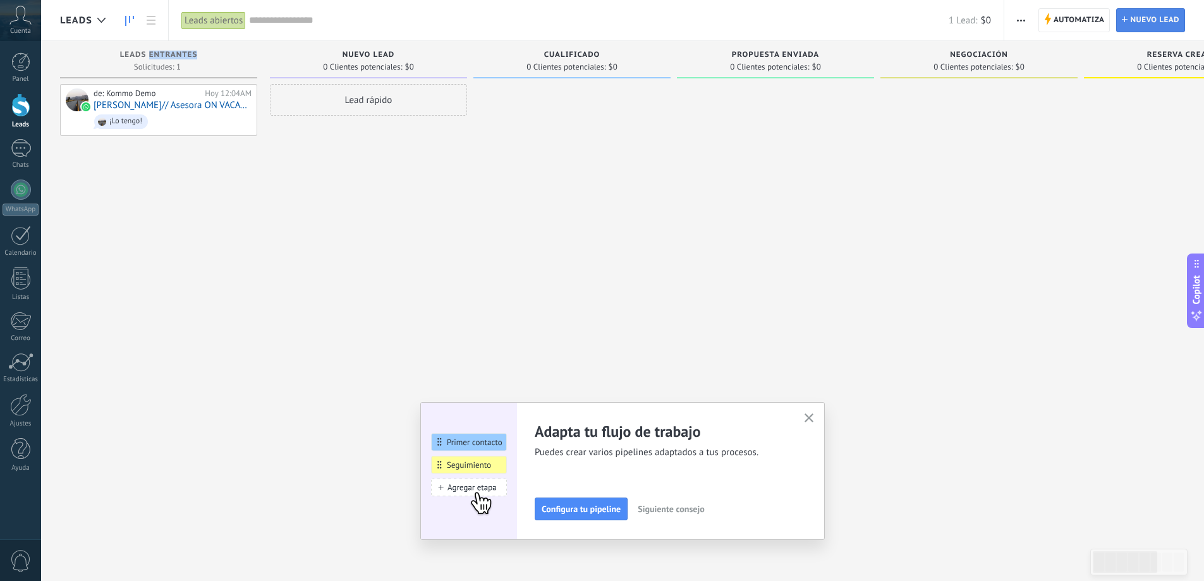
click at [1153, 20] on span "Nuevo lead" at bounding box center [1154, 20] width 49 height 23
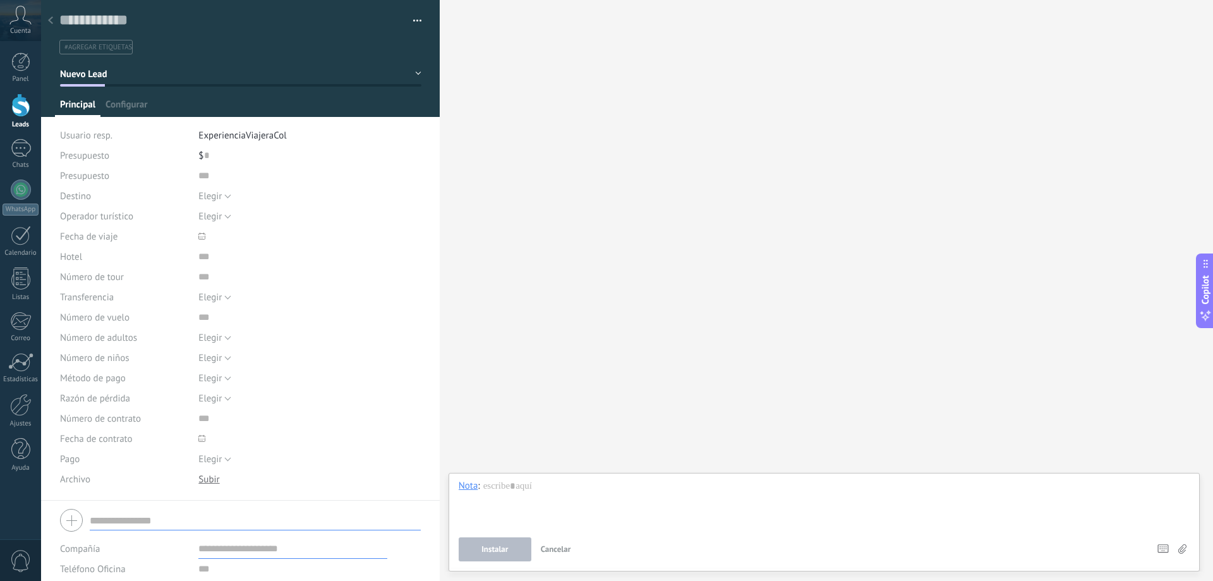
click at [48, 16] on div at bounding box center [51, 21] width 18 height 25
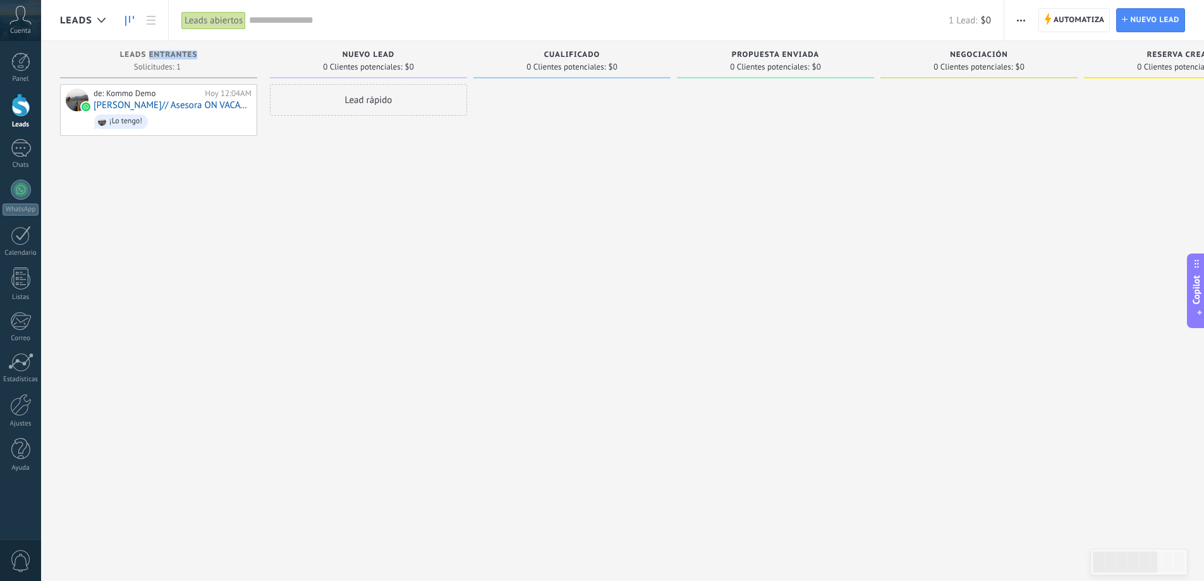
click at [194, 228] on div "de: Kommo Demo Hoy 12:04AM [PERSON_NAME]// Asesora ON VACATION ¡Lo tengo!" at bounding box center [158, 292] width 197 height 416
click at [15, 111] on div at bounding box center [20, 105] width 19 height 23
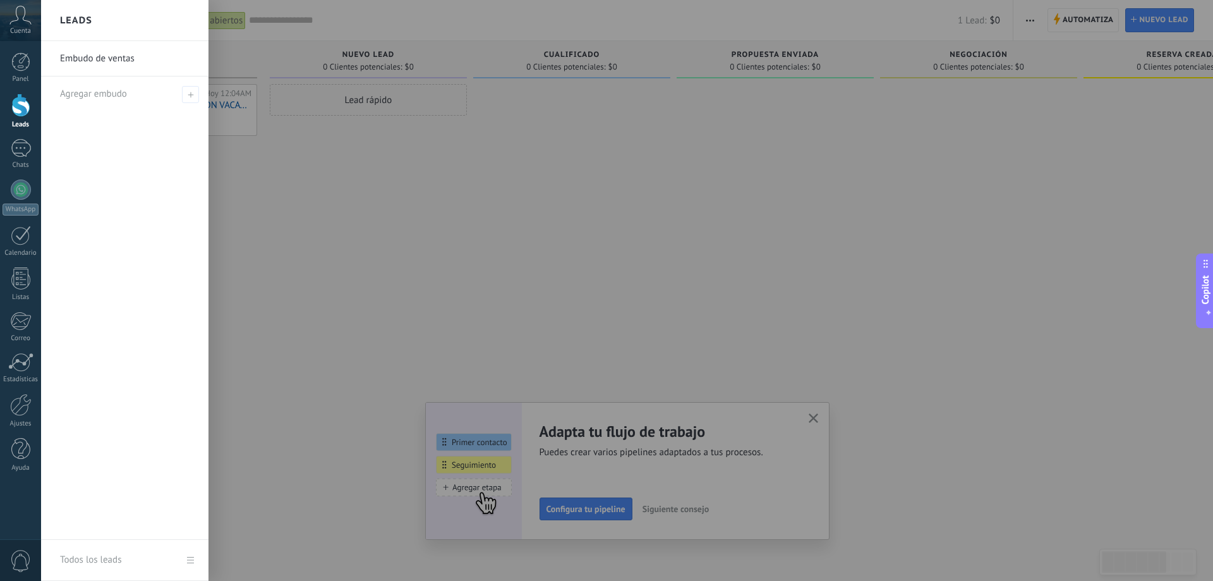
click at [131, 55] on link "Embudo de ventas" at bounding box center [128, 58] width 136 height 35
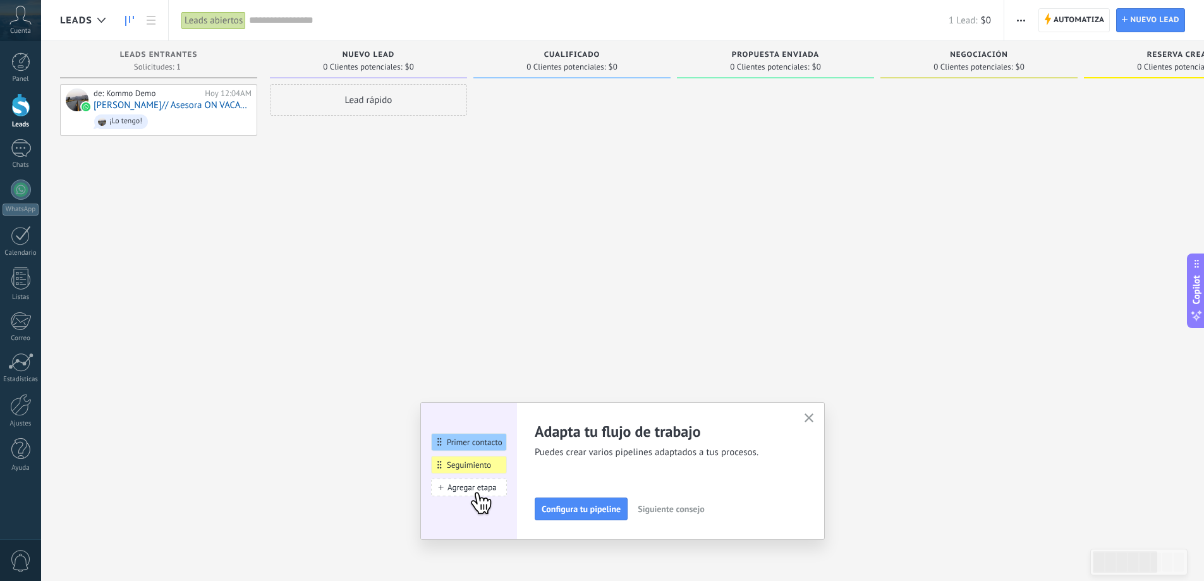
click at [15, 108] on div at bounding box center [20, 105] width 19 height 23
click at [25, 148] on div "1" at bounding box center [21, 148] width 20 height 18
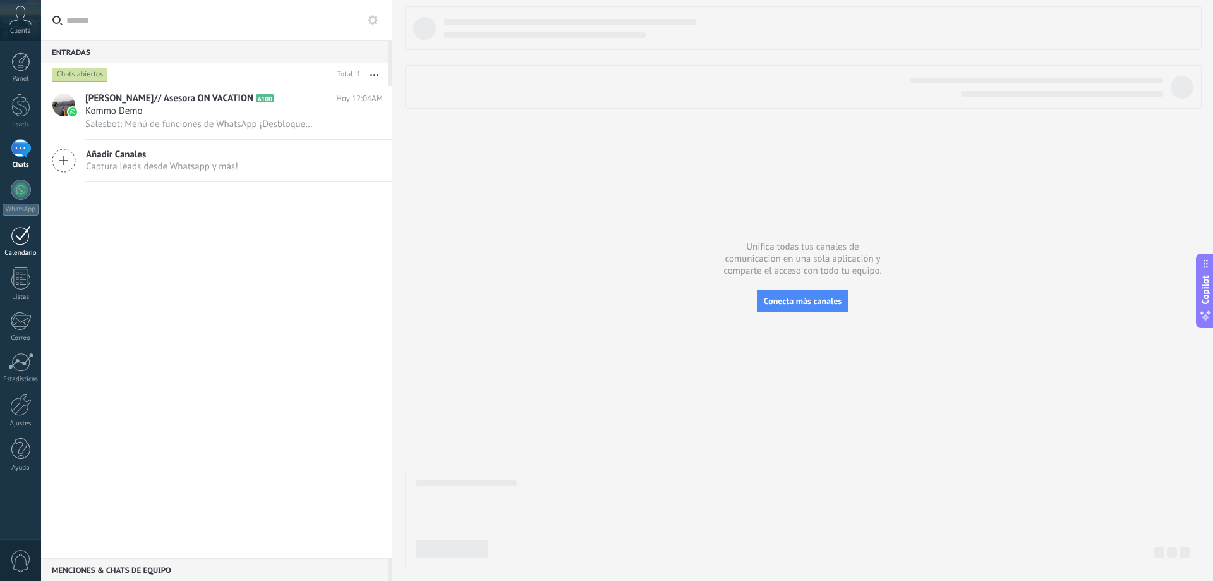
click at [28, 241] on div at bounding box center [21, 236] width 20 height 20
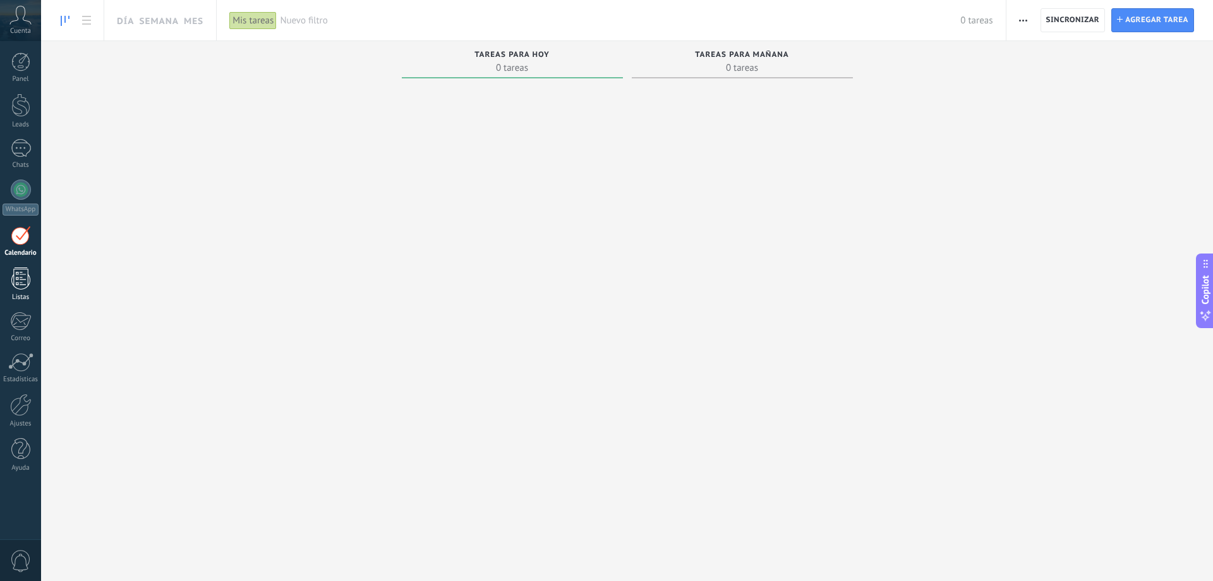
click at [26, 279] on div at bounding box center [20, 278] width 19 height 22
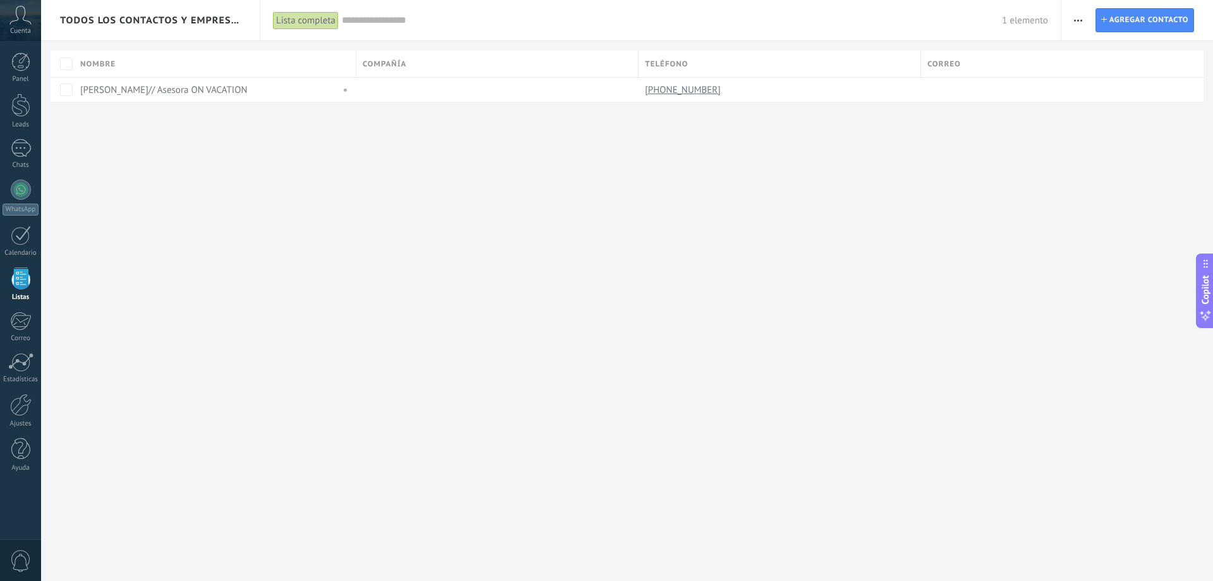
click at [30, 21] on icon at bounding box center [20, 15] width 22 height 19
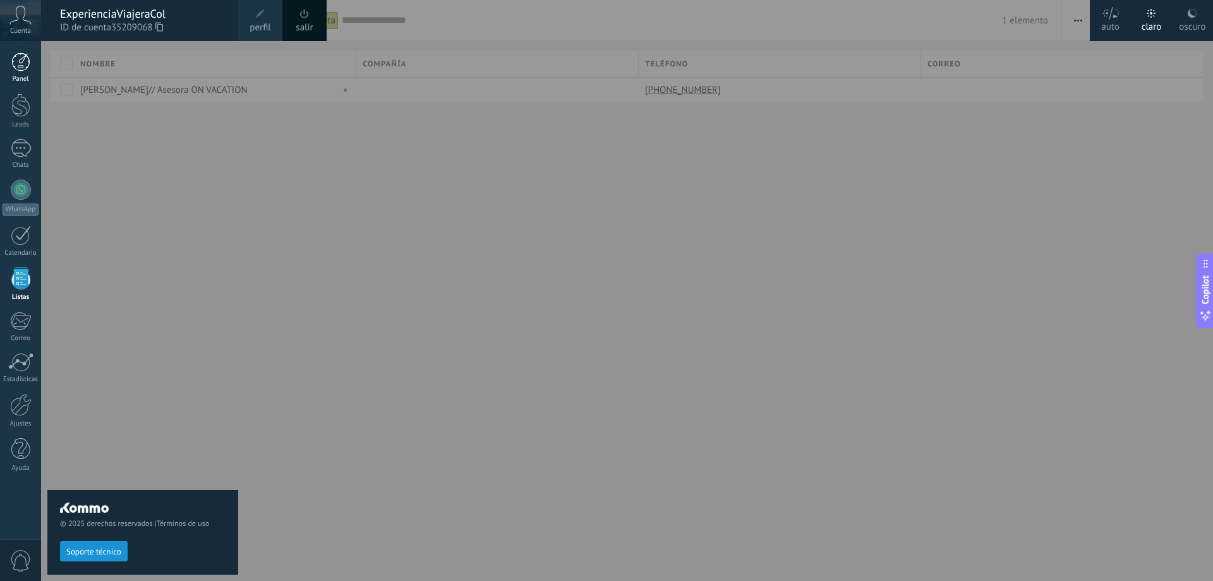
click at [25, 71] on div at bounding box center [20, 61] width 19 height 19
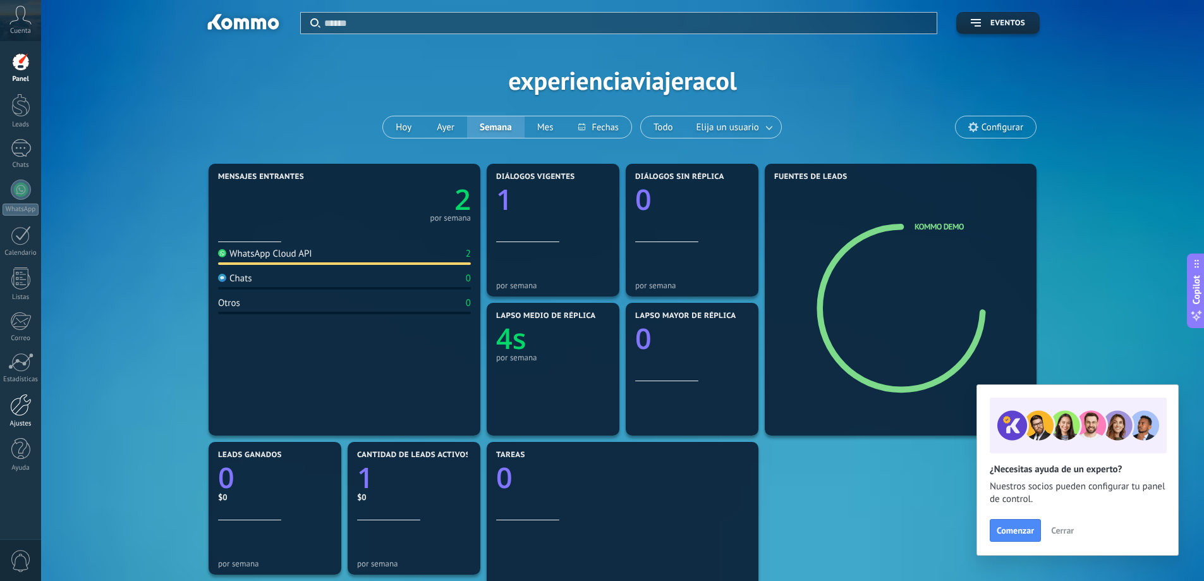
click at [27, 407] on div at bounding box center [20, 405] width 21 height 22
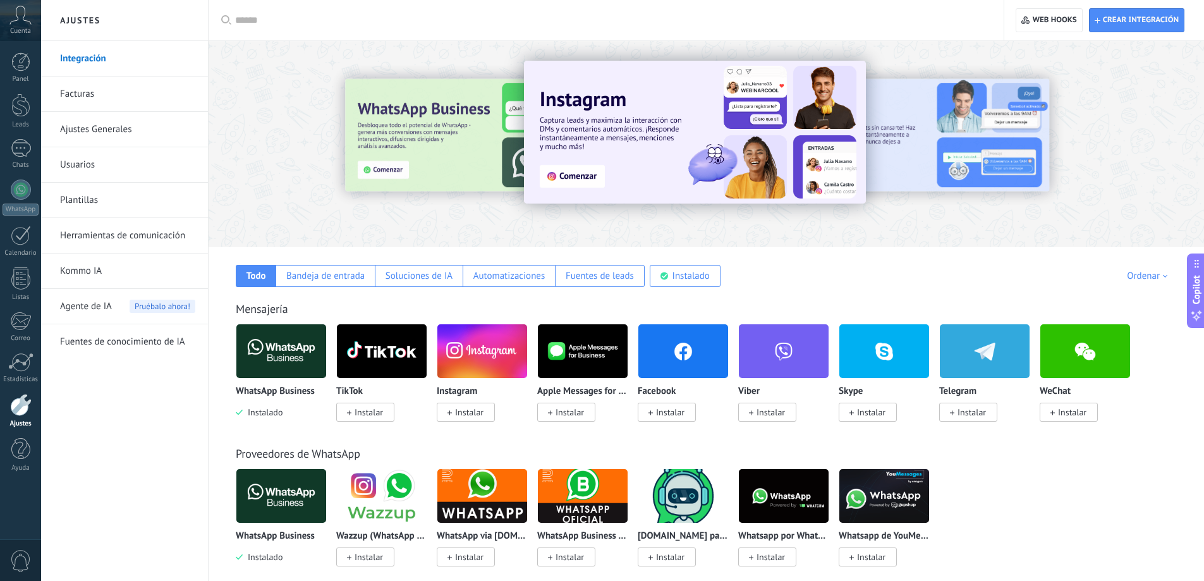
click at [126, 167] on link "Usuarios" at bounding box center [127, 164] width 135 height 35
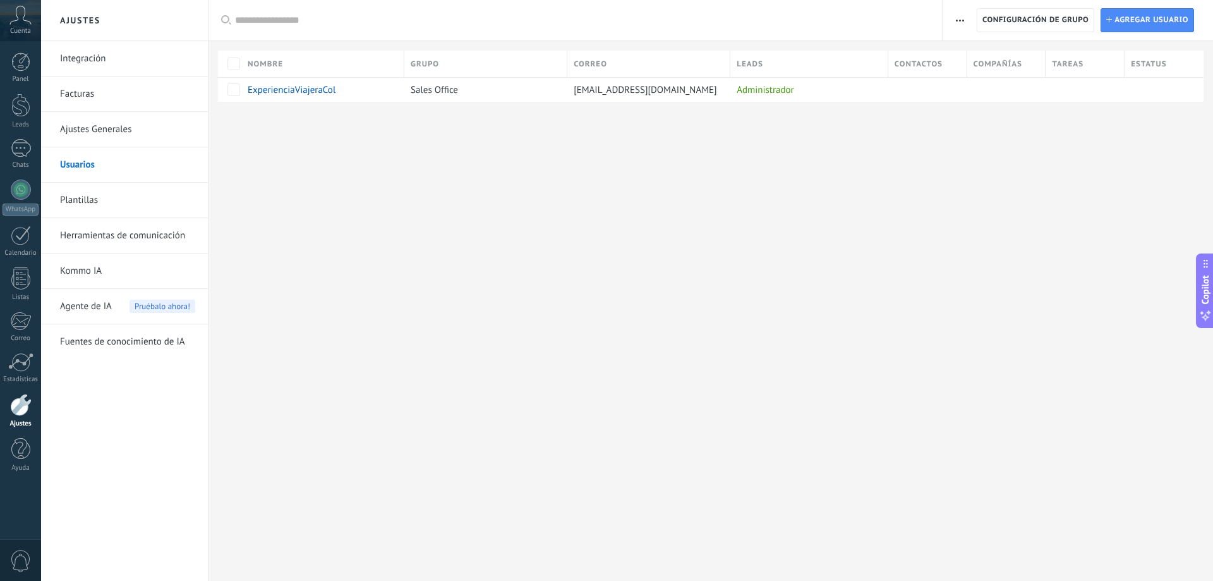
click at [1134, 7] on div "Registro de autorización Lista blanca de direcciones IP Límites de actividade C…" at bounding box center [1078, 20] width 270 height 40
click at [1134, 16] on span "Agregar usuario" at bounding box center [1152, 20] width 74 height 23
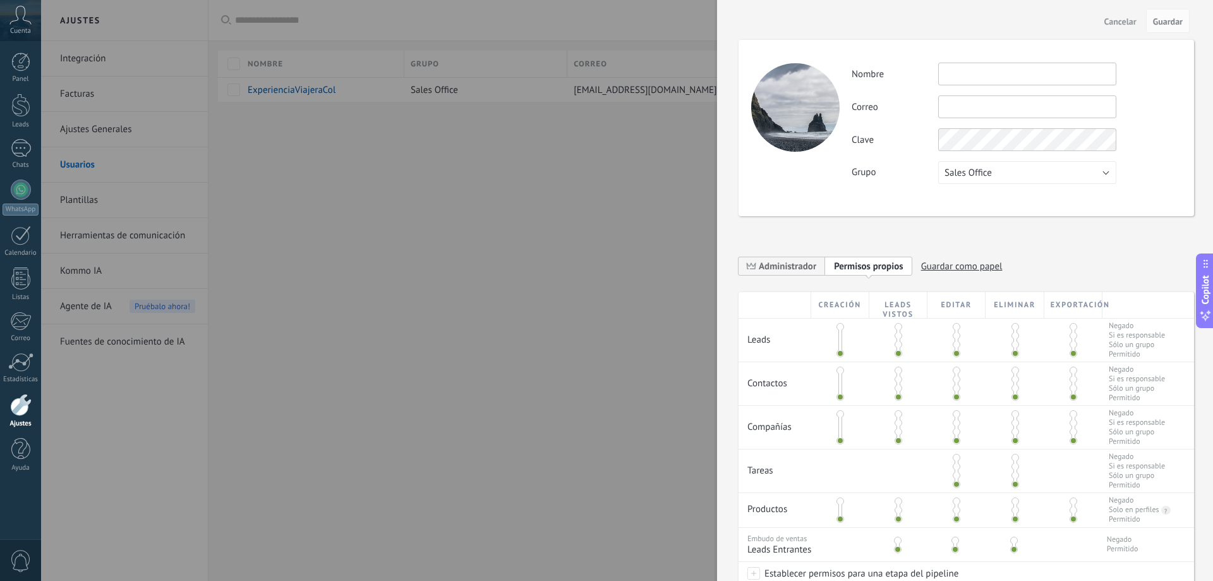
click at [962, 18] on form "**********" at bounding box center [967, 360] width 456 height 691
type input "*****"
click at [1000, 186] on div "Actividad Nombre ***** Correo No puedes editar este correo porque el usuario ti…" at bounding box center [967, 128] width 456 height 176
click at [1001, 174] on button "Sales Office" at bounding box center [1027, 172] width 178 height 23
click at [1060, 187] on li "Usuarios libres" at bounding box center [1023, 193] width 185 height 21
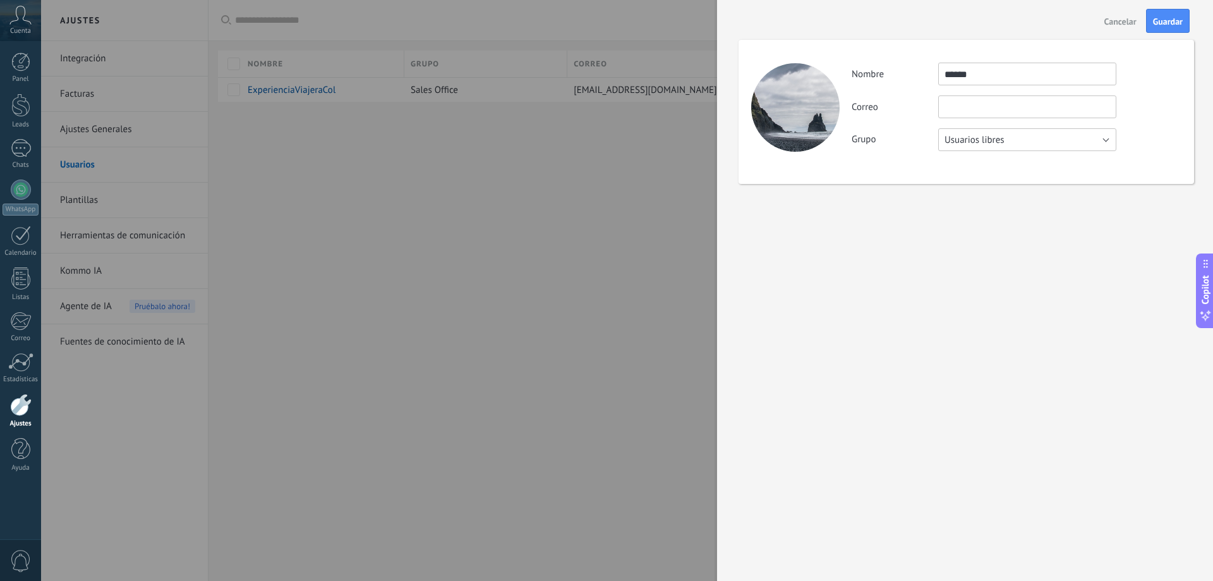
click at [1066, 146] on button "Usuarios libres" at bounding box center [1027, 139] width 178 height 23
click at [1000, 146] on li "Sales Office" at bounding box center [1023, 139] width 185 height 21
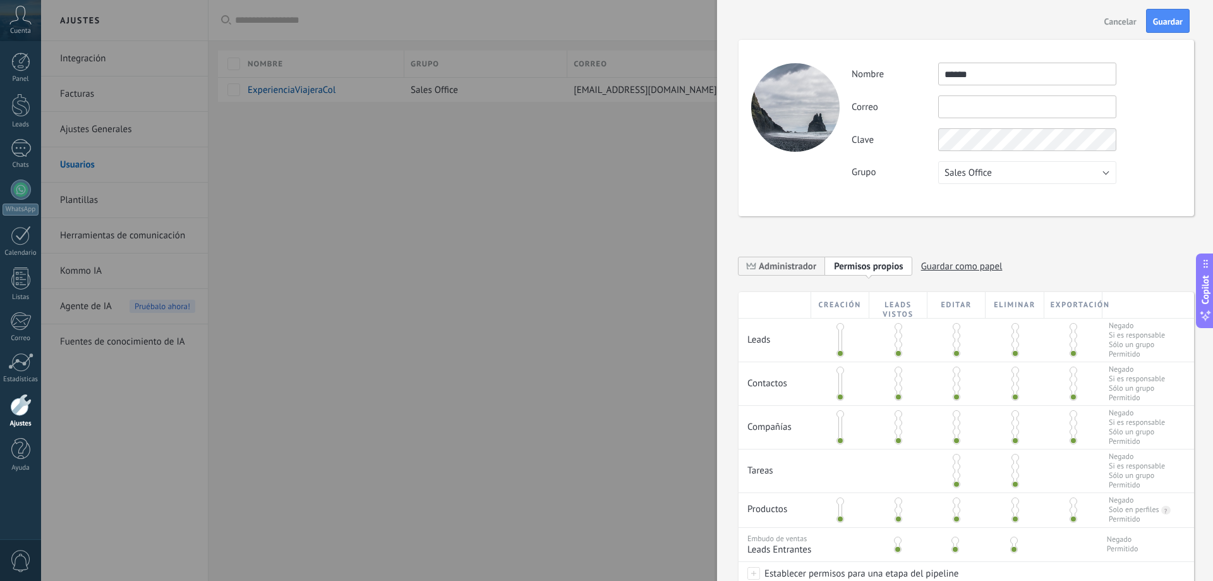
click at [1118, 26] on span "Cancelar" at bounding box center [1120, 21] width 32 height 9
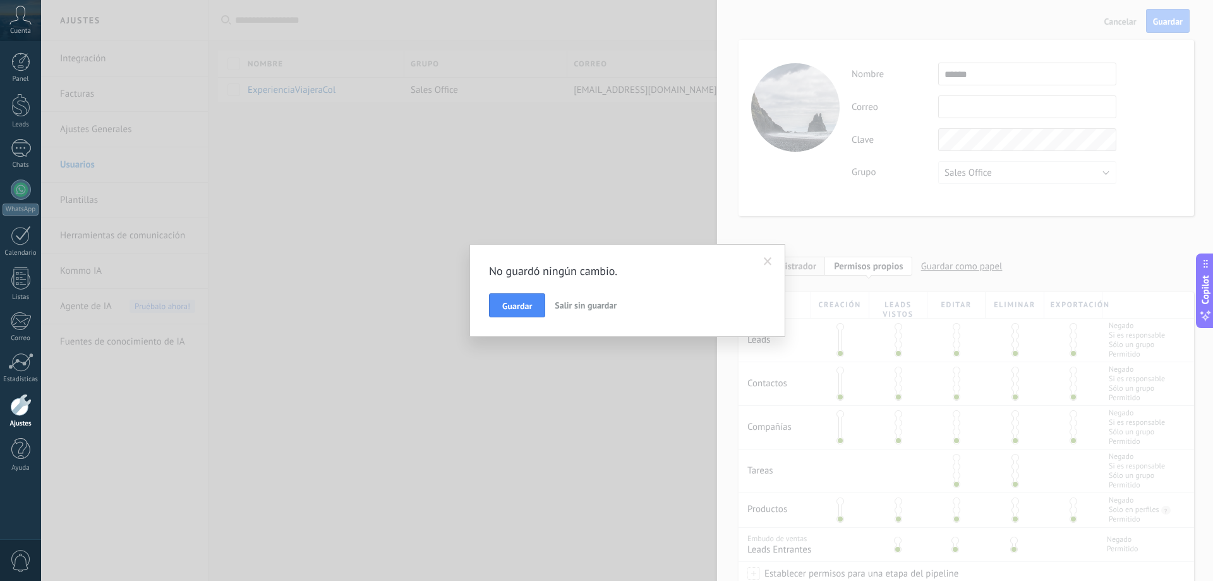
click at [769, 264] on span at bounding box center [768, 261] width 8 height 9
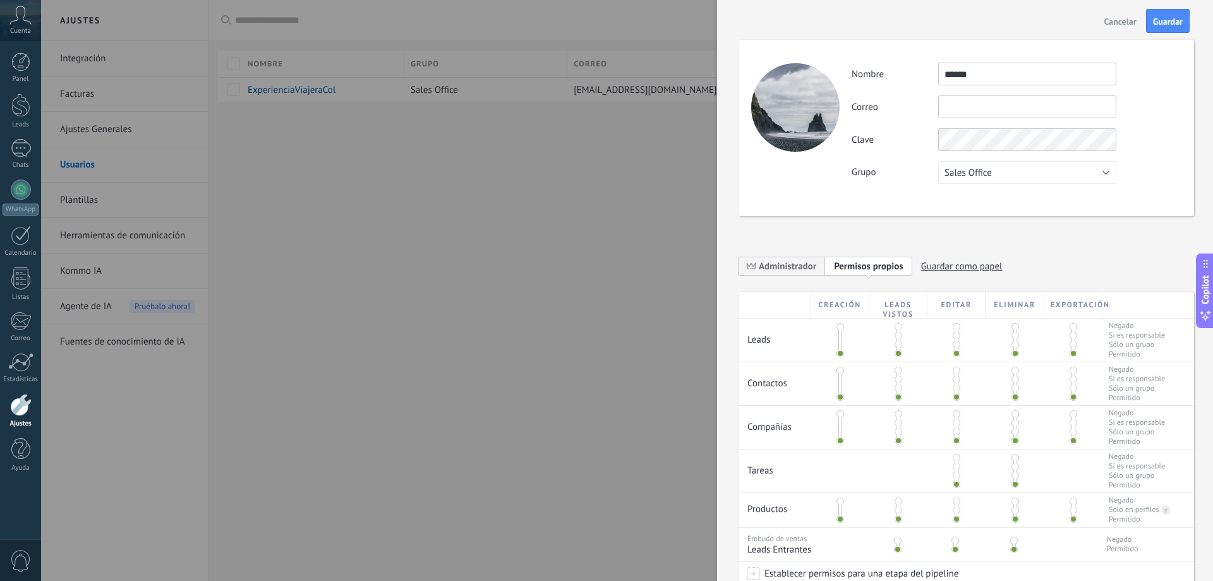
click at [1123, 17] on span "Cancelar" at bounding box center [1120, 21] width 32 height 9
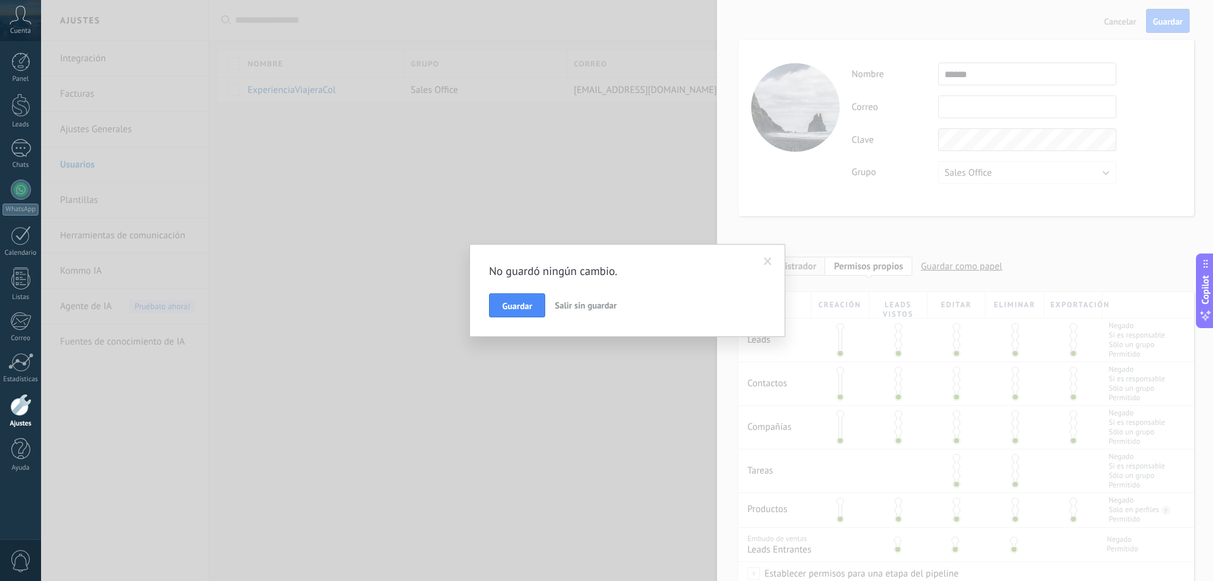
click at [591, 299] on button "Salir sin guardar" at bounding box center [586, 305] width 72 height 24
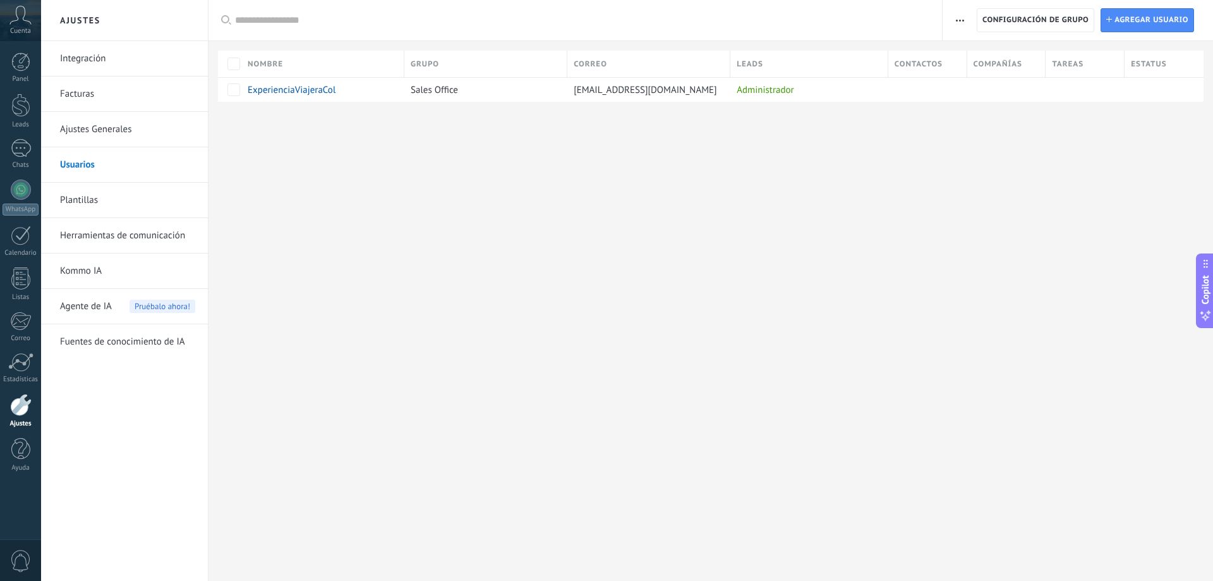
click at [113, 69] on link "Integración" at bounding box center [127, 58] width 135 height 35
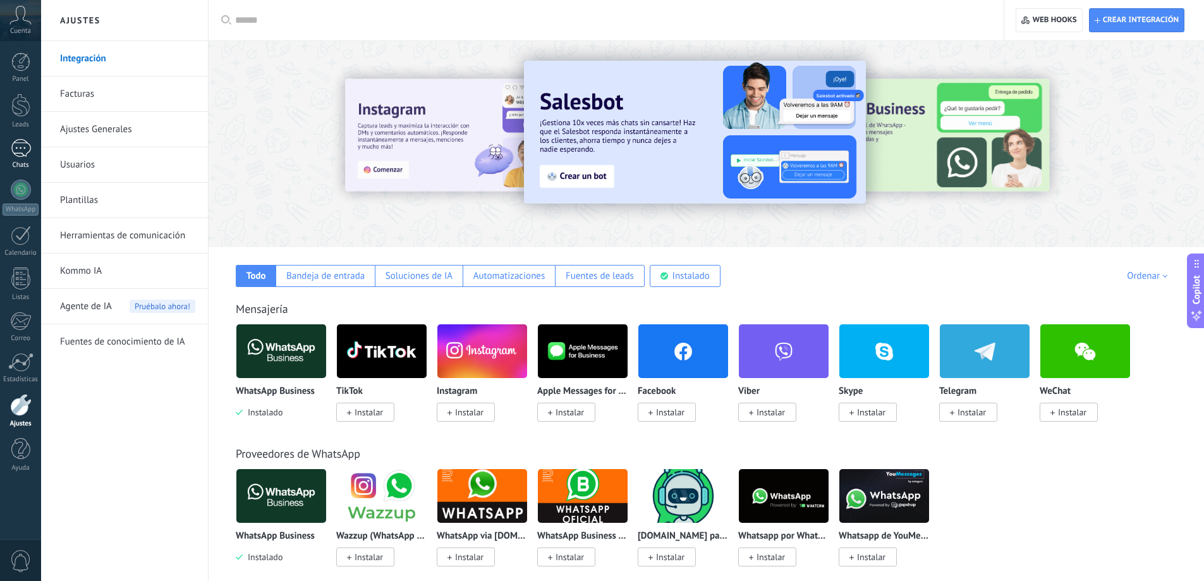
click at [21, 159] on link "1 Chats" at bounding box center [20, 154] width 41 height 30
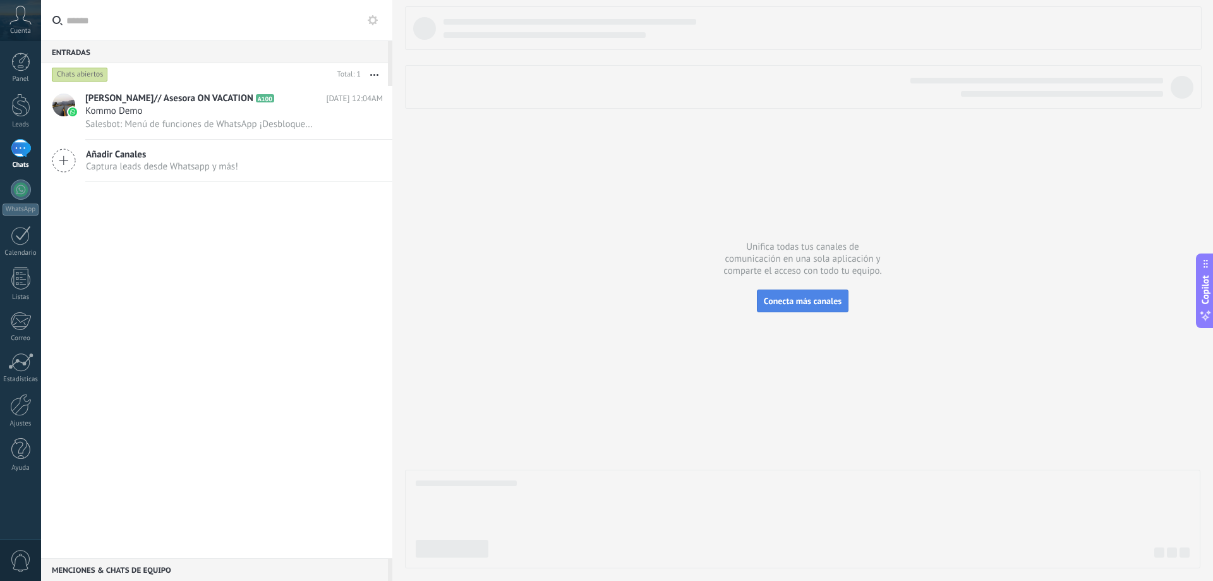
click at [788, 301] on span "Conecta más canales" at bounding box center [803, 300] width 78 height 11
